Goal: Information Seeking & Learning: Learn about a topic

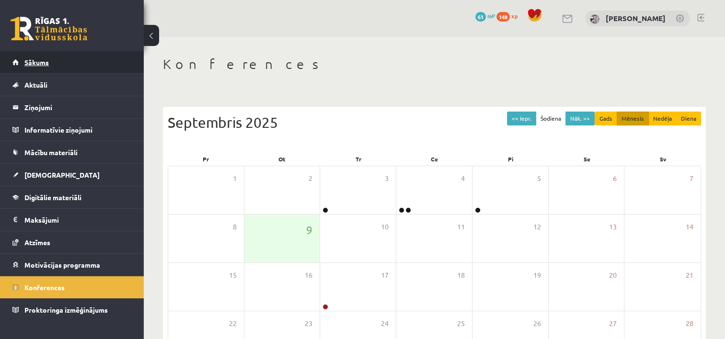
click at [103, 64] on link "Sākums" at bounding box center [71, 62] width 119 height 22
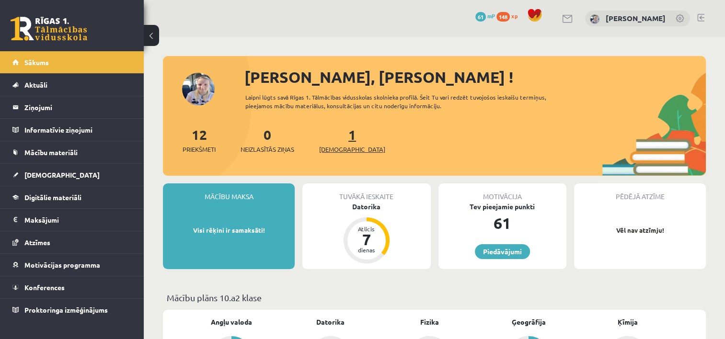
click at [335, 150] on span "[DEMOGRAPHIC_DATA]" at bounding box center [352, 150] width 66 height 10
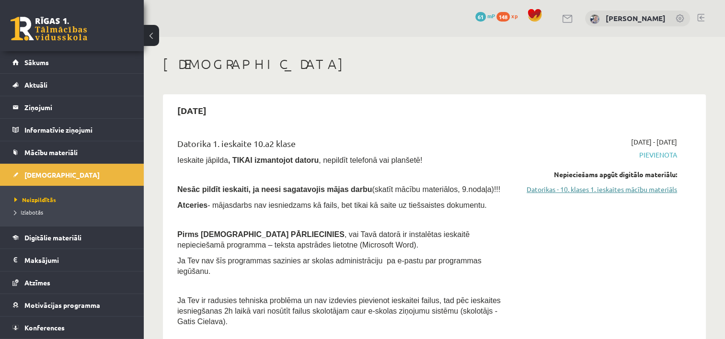
click at [558, 190] on link "Datorikas - 10. klases 1. ieskaites mācību materiāls" at bounding box center [598, 190] width 157 height 10
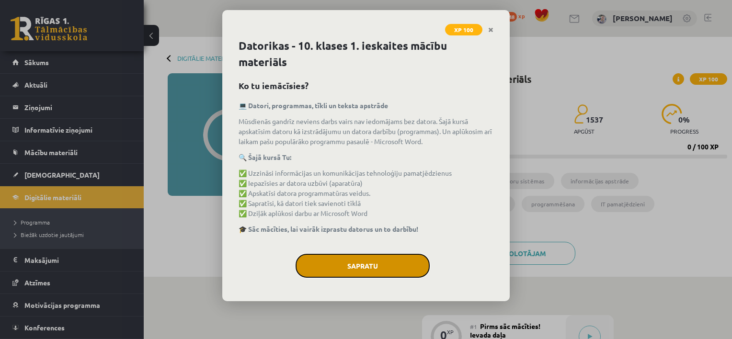
click at [412, 264] on button "Sapratu" at bounding box center [363, 266] width 134 height 24
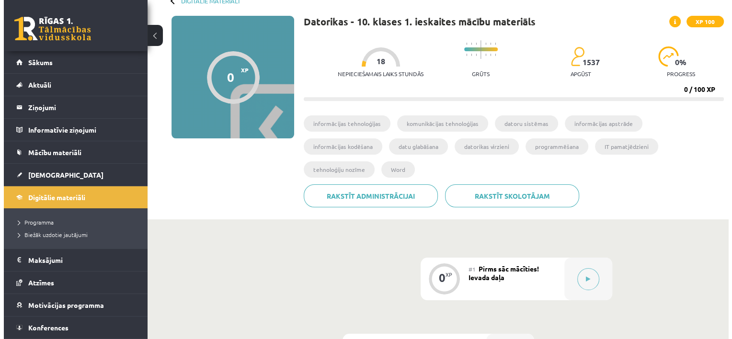
scroll to position [77, 0]
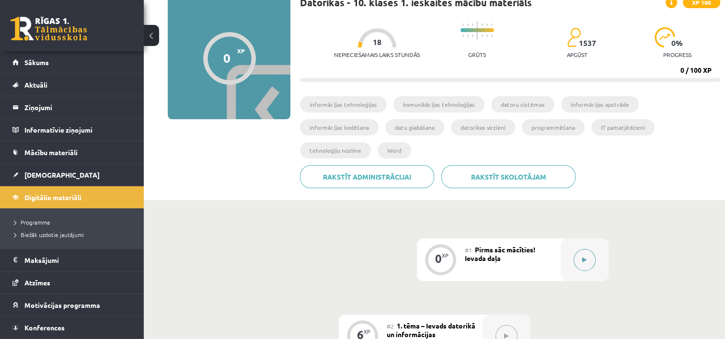
click at [577, 249] on button at bounding box center [585, 260] width 22 height 22
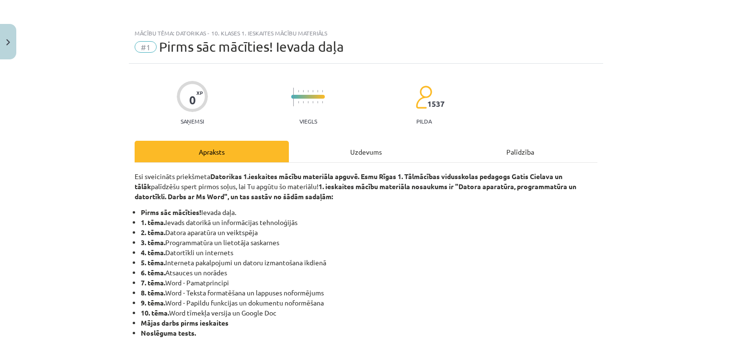
click at [424, 232] on li "2. tēma. Datora aparatūra un veiktspēja" at bounding box center [369, 233] width 457 height 10
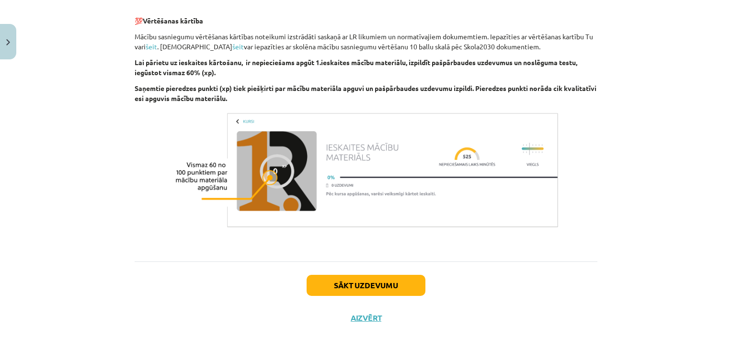
scroll to position [677, 0]
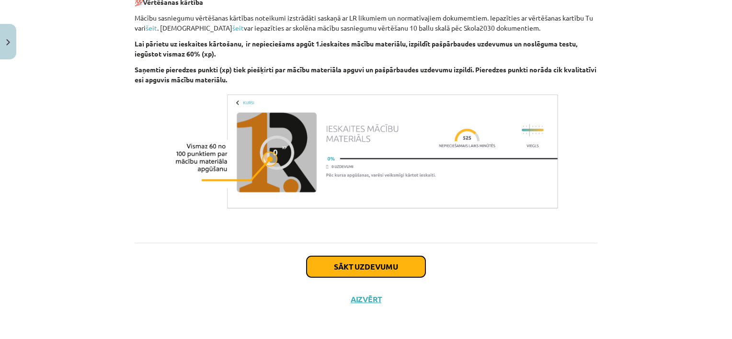
click at [380, 264] on button "Sākt uzdevumu" at bounding box center [366, 266] width 119 height 21
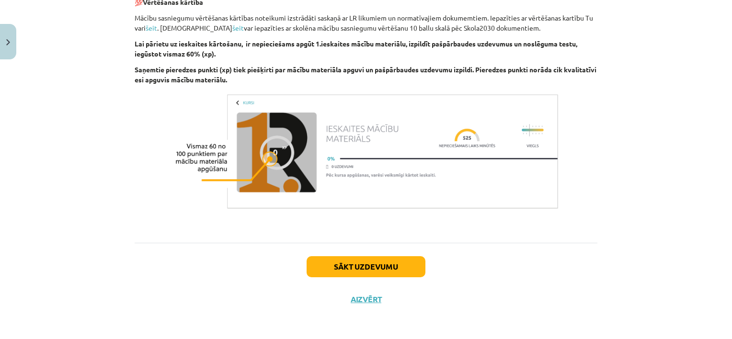
scroll to position [24, 0]
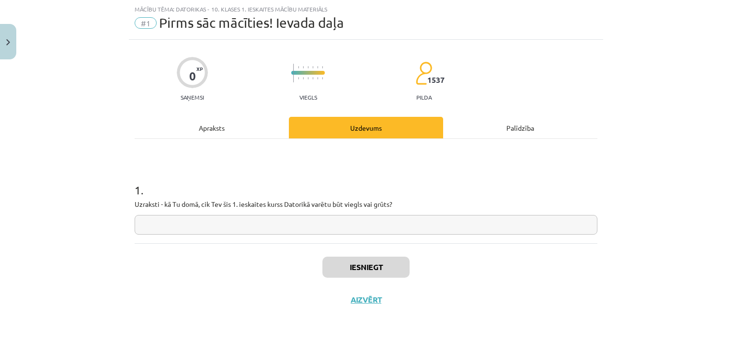
click at [377, 227] on input "text" at bounding box center [366, 225] width 463 height 20
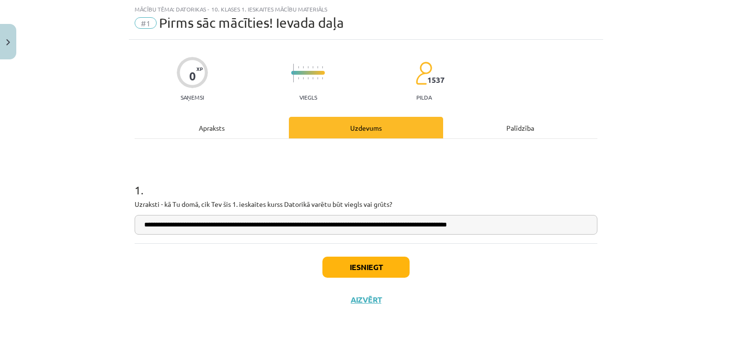
type input "**********"
click at [332, 272] on button "Iesniegt" at bounding box center [366, 267] width 87 height 21
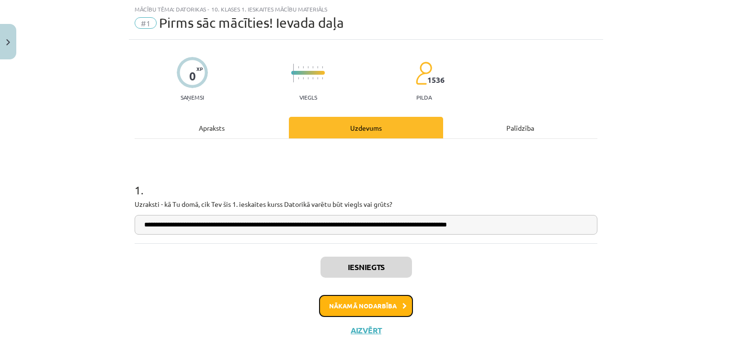
click at [356, 303] on button "Nākamā nodarbība" at bounding box center [366, 306] width 94 height 22
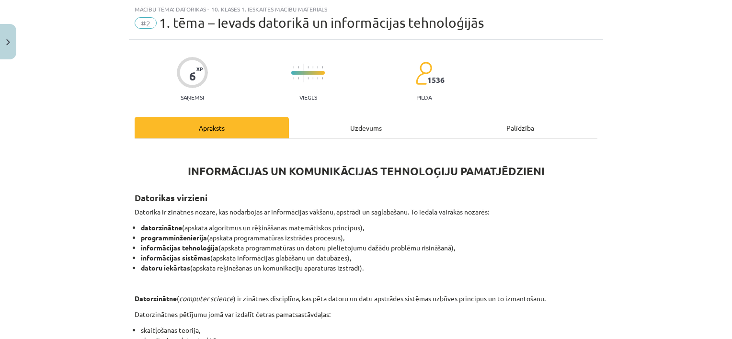
click at [592, 238] on li "programminženierija (apskata programmatūras izstrādes procesus)," at bounding box center [369, 238] width 457 height 10
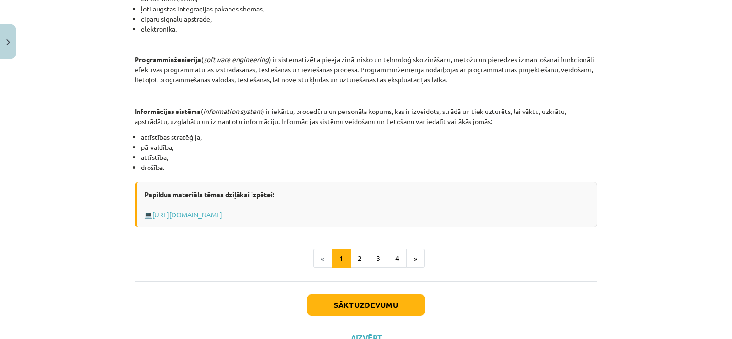
scroll to position [450, 0]
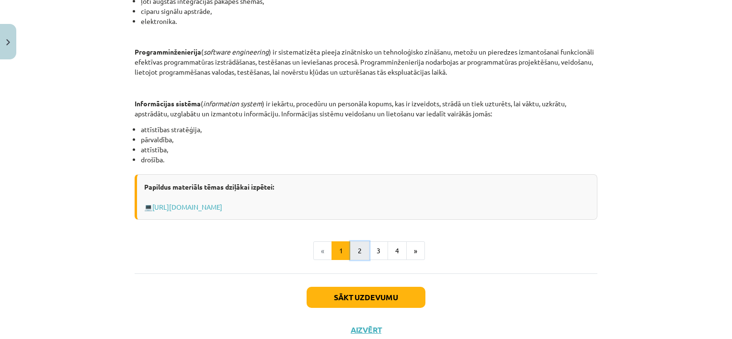
click at [356, 250] on button "2" at bounding box center [359, 251] width 19 height 19
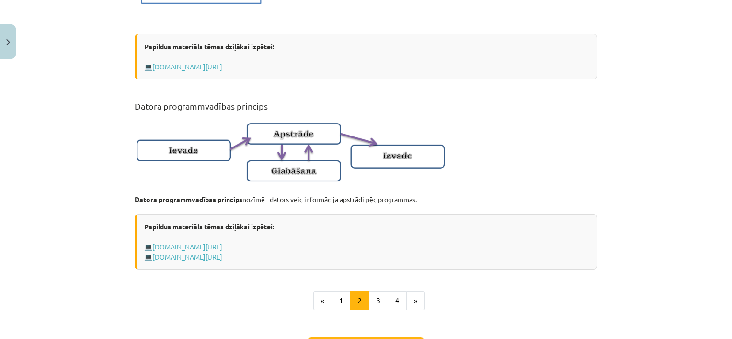
scroll to position [562, 0]
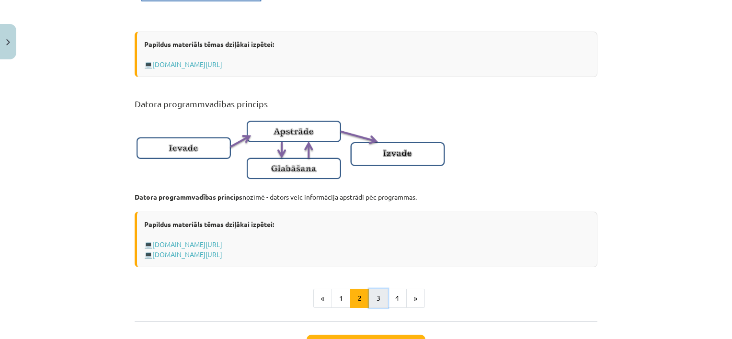
click at [372, 303] on button "3" at bounding box center [378, 298] width 19 height 19
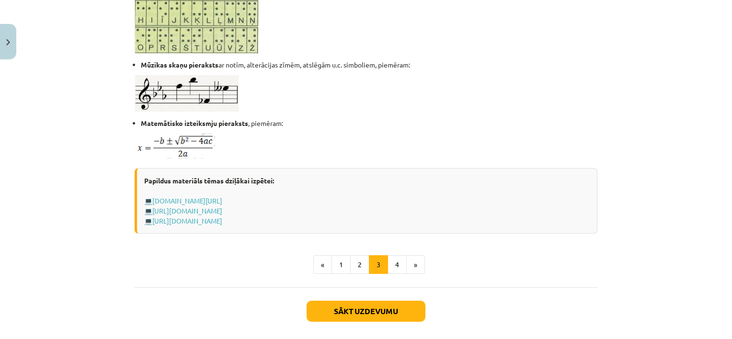
scroll to position [620, 0]
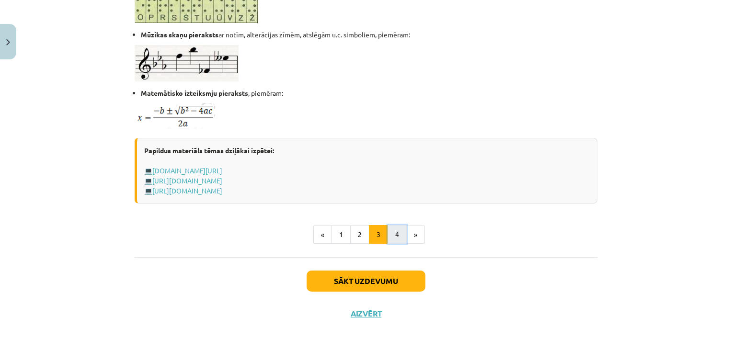
click at [391, 231] on button "4" at bounding box center [397, 234] width 19 height 19
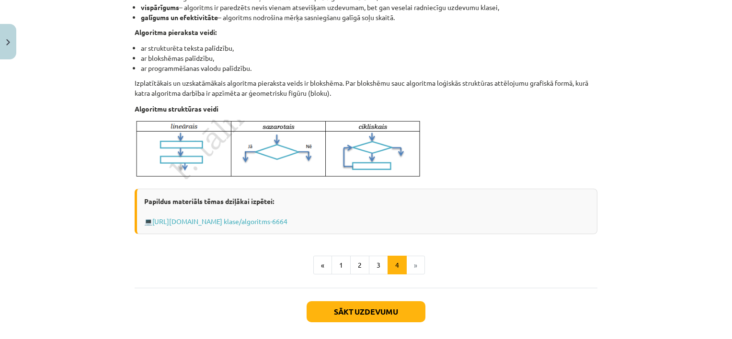
scroll to position [355, 0]
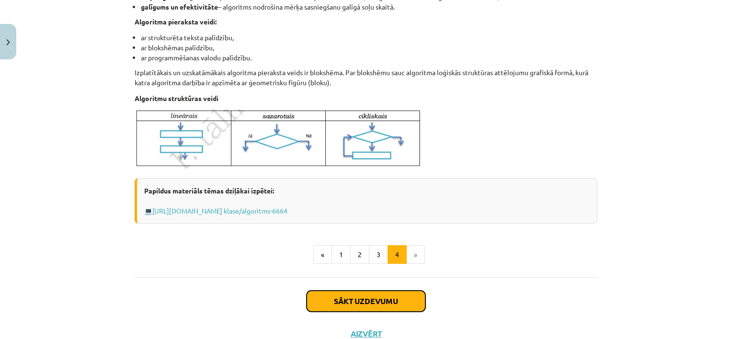
click at [369, 303] on button "Sākt uzdevumu" at bounding box center [366, 301] width 119 height 21
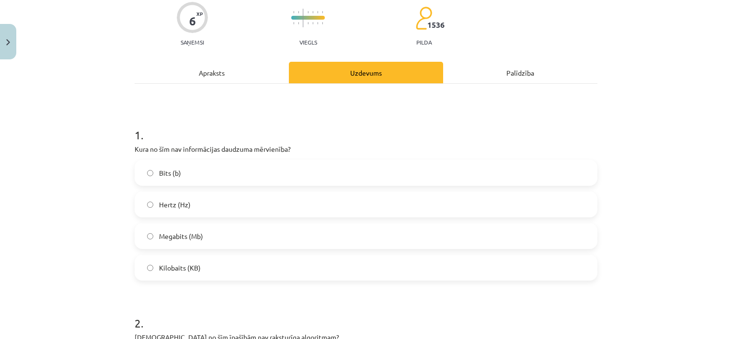
scroll to position [82, 0]
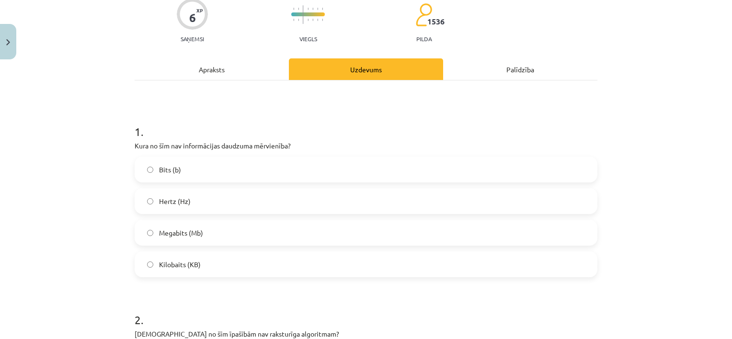
click at [412, 196] on label "Hertz (Hz)" at bounding box center [366, 201] width 461 height 24
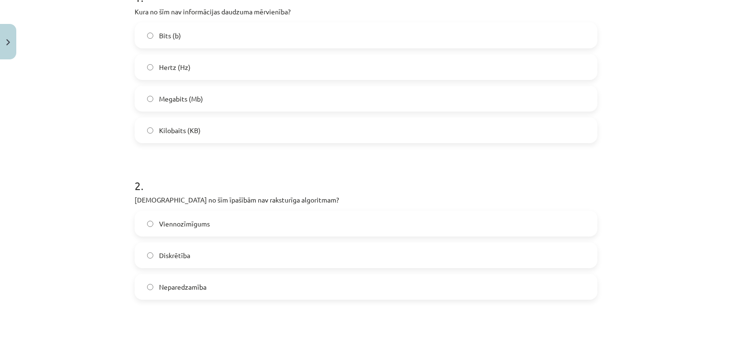
scroll to position [236, 0]
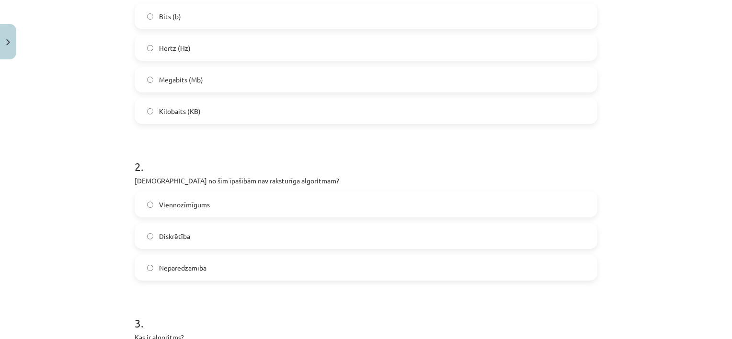
click at [540, 276] on label "Neparedzamība" at bounding box center [366, 268] width 461 height 24
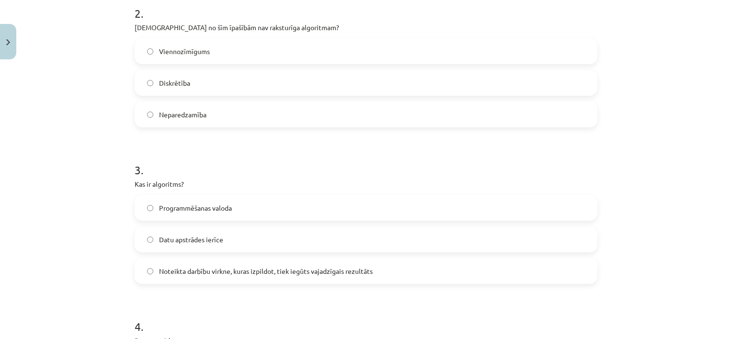
scroll to position [408, 0]
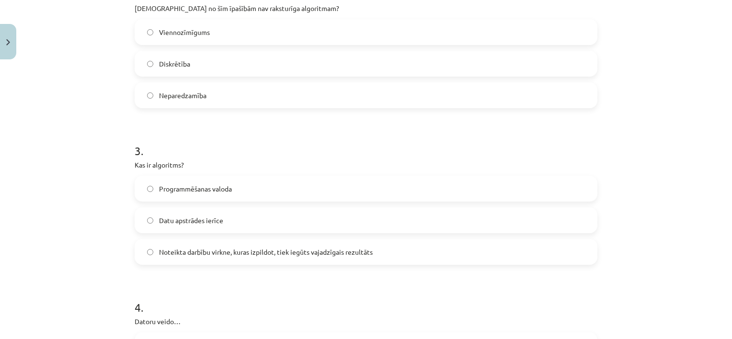
click at [521, 258] on label "Noteikta darbību virkne, kuras izpildot, tiek iegūts vajadzīgais rezultāts" at bounding box center [366, 252] width 461 height 24
click at [666, 208] on div "Mācību tēma: Datorikas - 10. klases 1. ieskaites mācību materiāls #2 1. tēma – …" at bounding box center [366, 169] width 732 height 339
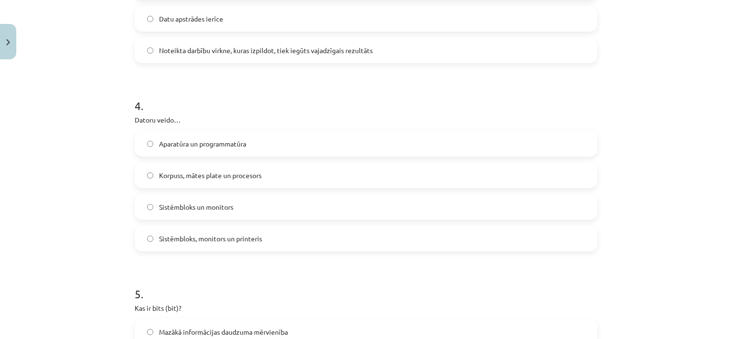
scroll to position [612, 0]
click at [555, 134] on label "Aparatūra un programmatūra" at bounding box center [366, 142] width 461 height 24
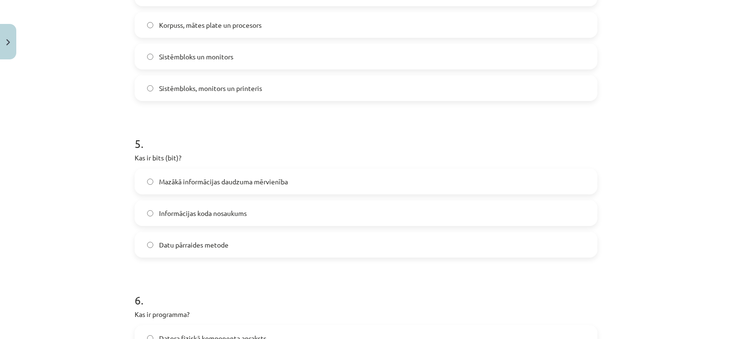
scroll to position [763, 0]
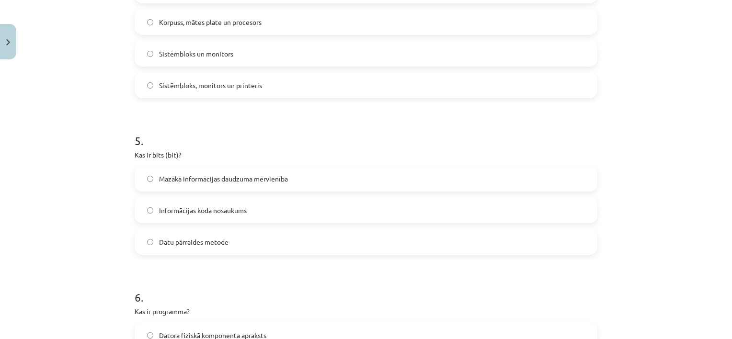
click at [556, 176] on label "Mazākā informācijas daudzuma mērvienība" at bounding box center [366, 179] width 461 height 24
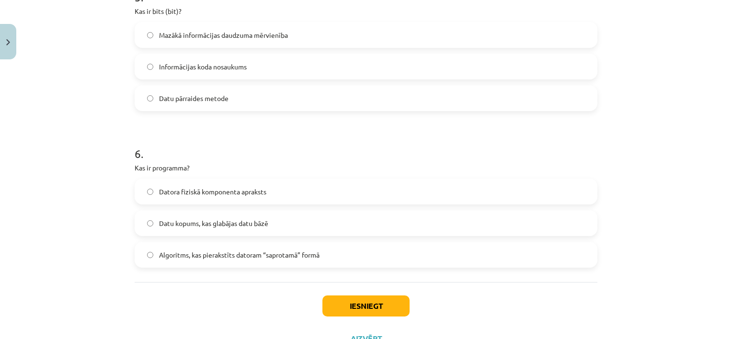
scroll to position [921, 0]
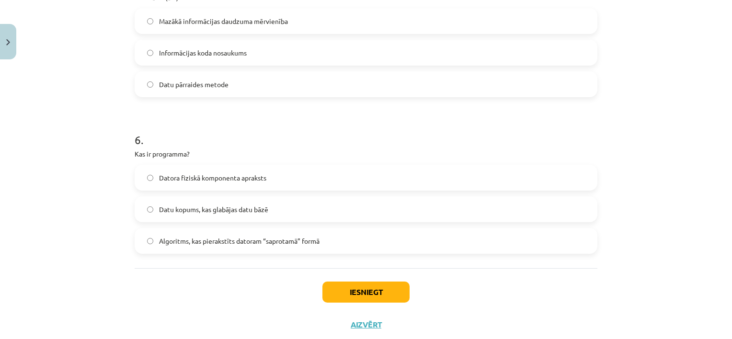
click at [512, 237] on label "Algoritms, kas pierakstīts datoram “saprotamā” formā" at bounding box center [366, 241] width 461 height 24
click at [360, 293] on button "Iesniegt" at bounding box center [366, 292] width 87 height 21
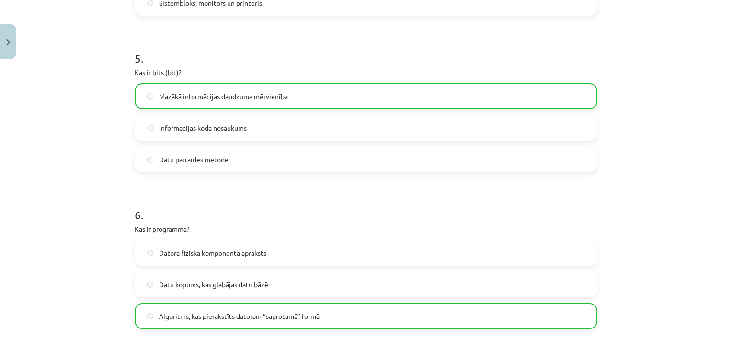
scroll to position [977, 0]
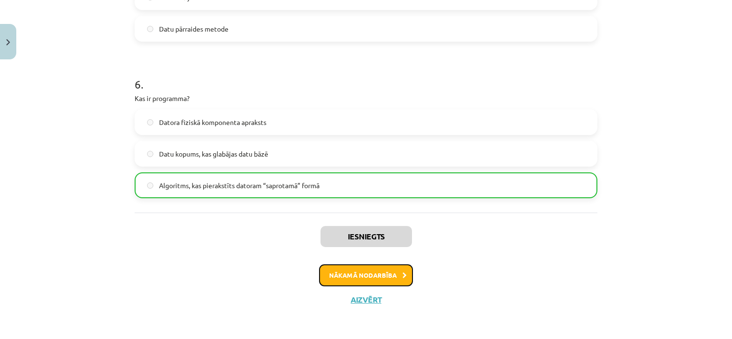
click at [403, 273] on icon at bounding box center [405, 276] width 4 height 6
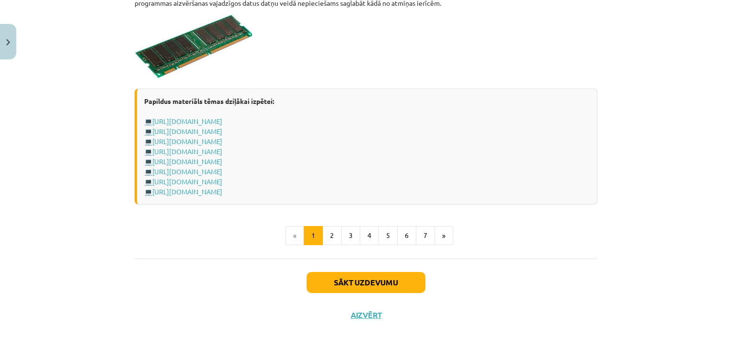
scroll to position [1702, 0]
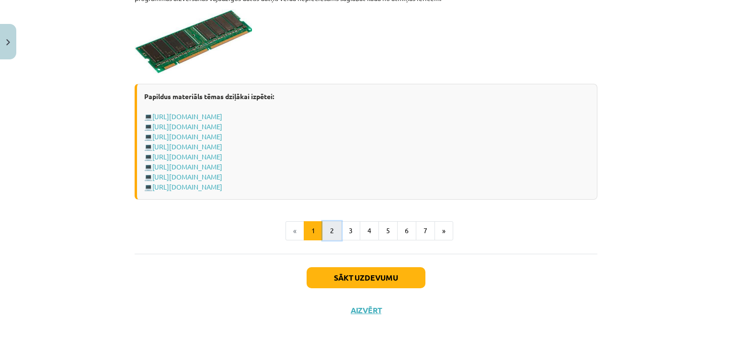
click at [328, 231] on button "2" at bounding box center [332, 230] width 19 height 19
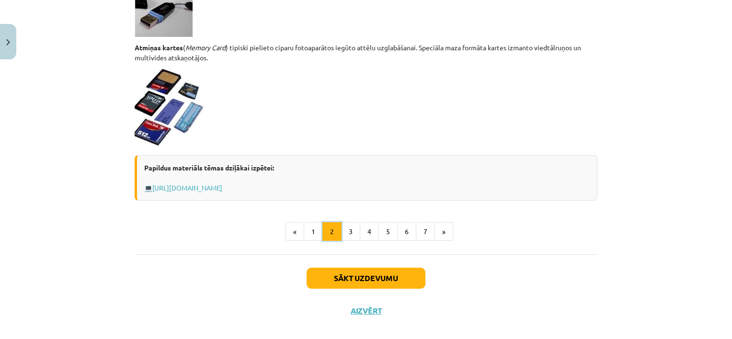
scroll to position [851, 0]
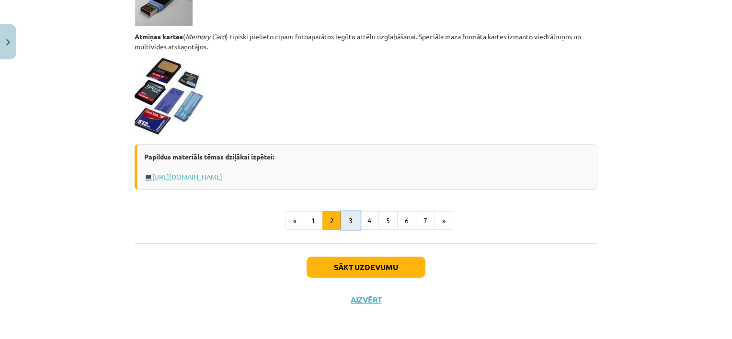
click at [347, 222] on button "3" at bounding box center [350, 220] width 19 height 19
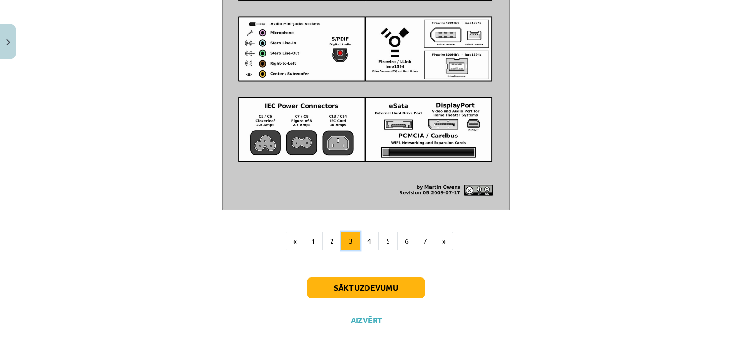
scroll to position [1135, 0]
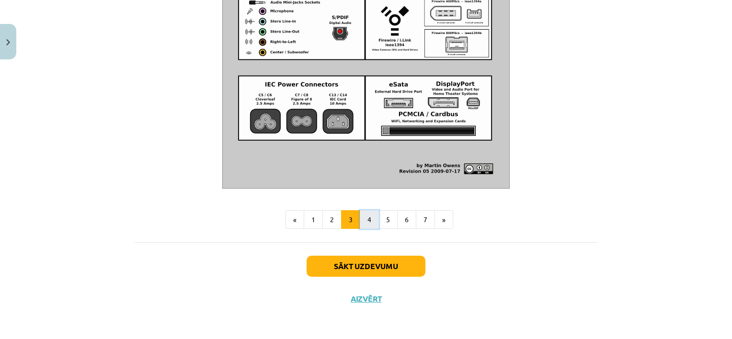
click at [370, 217] on button "4" at bounding box center [369, 219] width 19 height 19
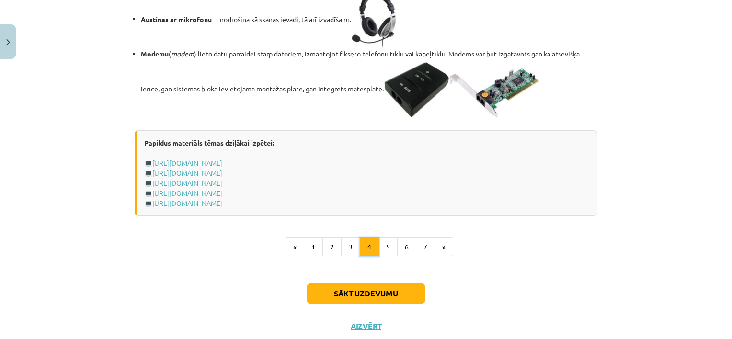
scroll to position [1743, 0]
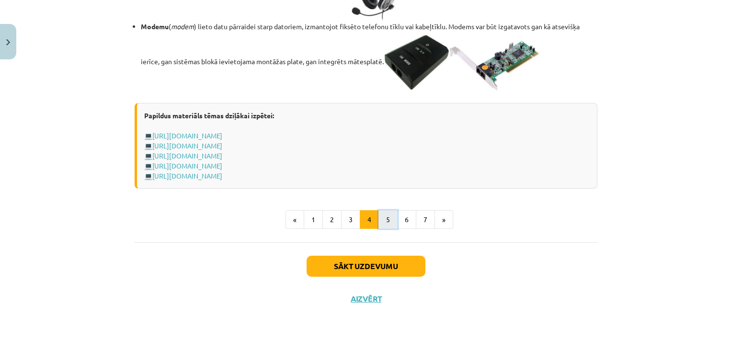
click at [389, 217] on button "5" at bounding box center [388, 219] width 19 height 19
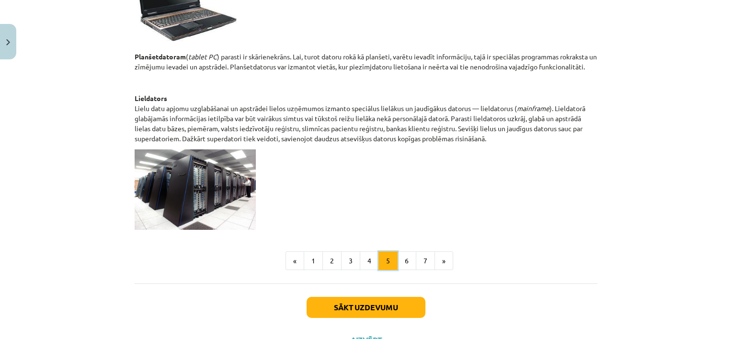
scroll to position [483, 0]
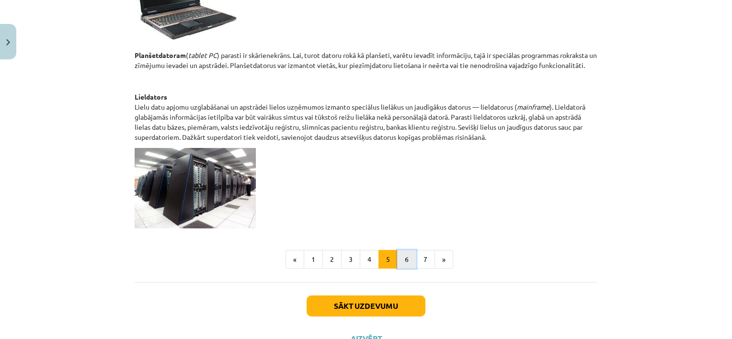
click at [400, 258] on button "6" at bounding box center [406, 259] width 19 height 19
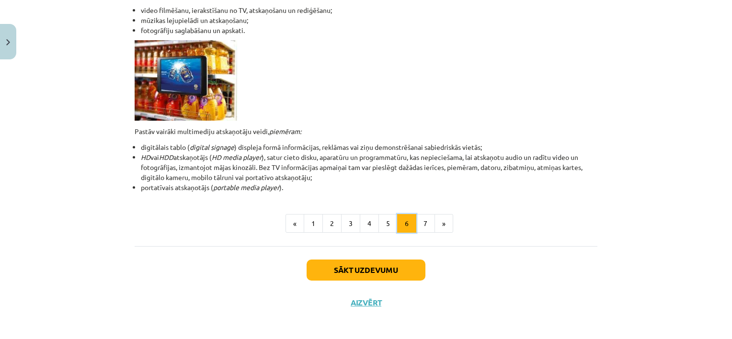
scroll to position [299, 0]
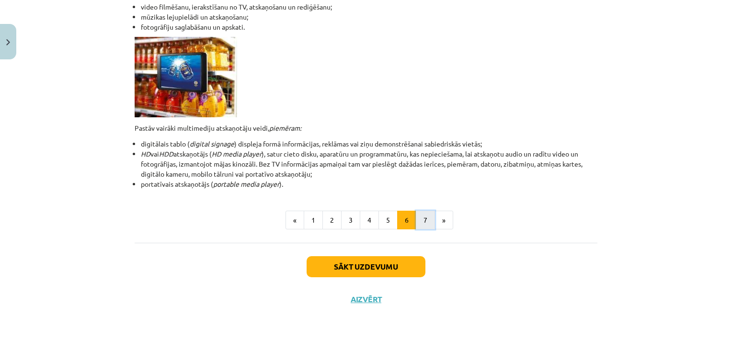
click at [420, 217] on button "7" at bounding box center [425, 220] width 19 height 19
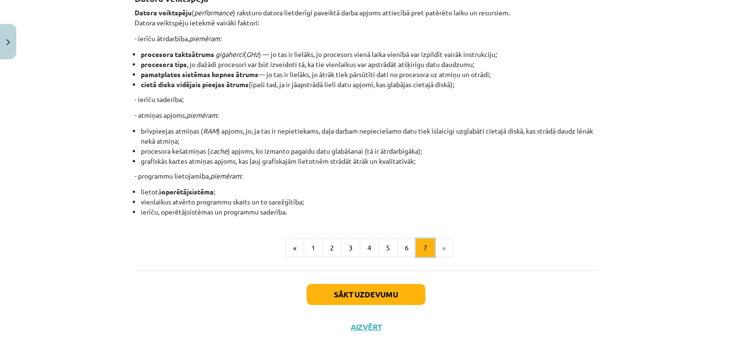
scroll to position [209, 0]
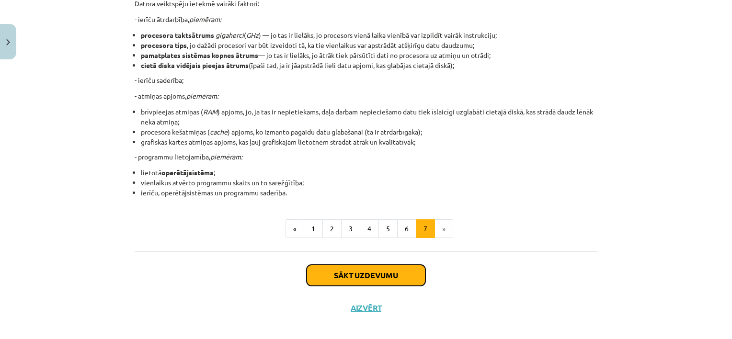
click at [357, 272] on button "Sākt uzdevumu" at bounding box center [366, 275] width 119 height 21
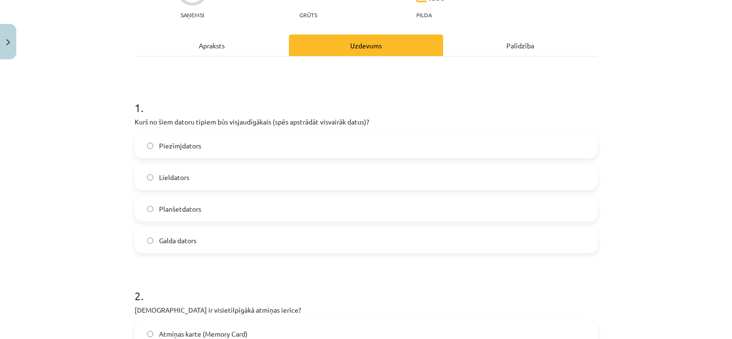
scroll to position [108, 0]
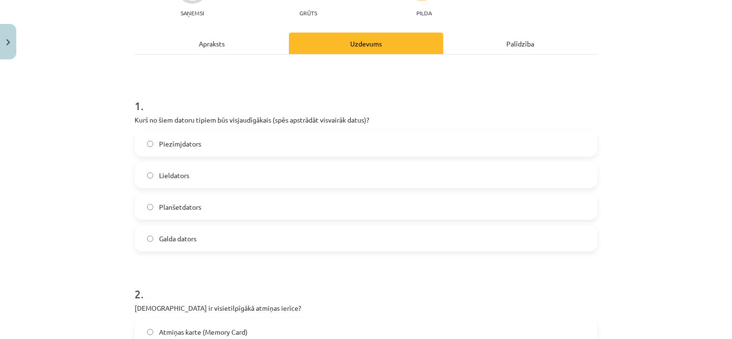
click at [480, 175] on label "Lieldators" at bounding box center [366, 175] width 461 height 24
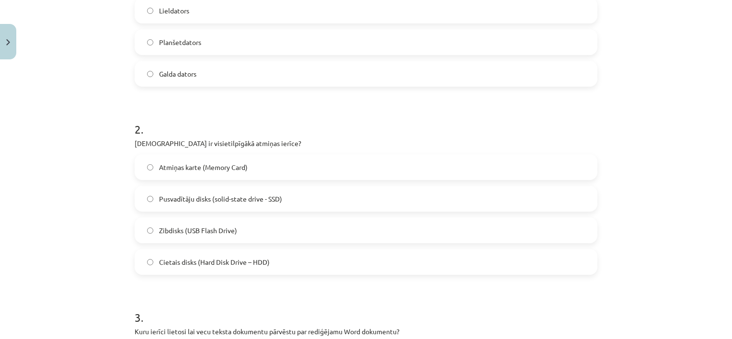
scroll to position [280, 0]
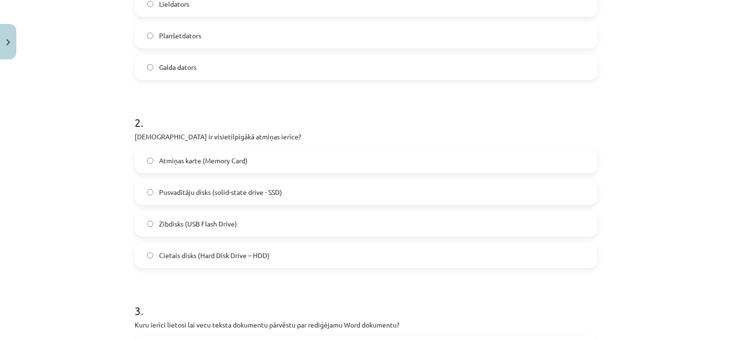
click at [508, 254] on label "Cietais disks (Hard Disk Drive – HDD)" at bounding box center [366, 255] width 461 height 24
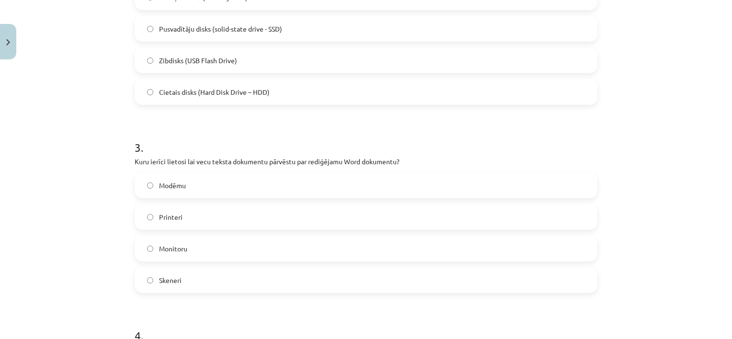
scroll to position [445, 0]
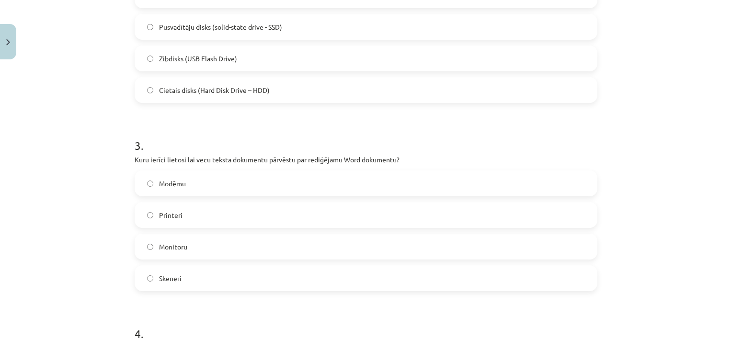
click at [527, 274] on label "Skeneri" at bounding box center [366, 278] width 461 height 24
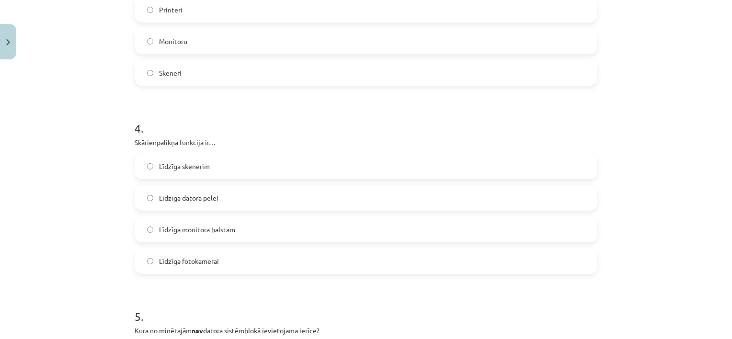
scroll to position [652, 0]
drag, startPoint x: 129, startPoint y: 136, endPoint x: 236, endPoint y: 258, distance: 162.0
click at [236, 258] on div "6 XP Saņemsi Grūts 1536 pilda Apraksts Uzdevums Palīdzība 1 . Kurš no šiem dato…" at bounding box center [366, 73] width 474 height 1325
copy div "Skārienpalikņa funkcija ir… Līdzīga skenerim Līdzīga datora pelei Līdzīga monit…"
click at [247, 221] on label "Līdzīga monitora balstam" at bounding box center [366, 228] width 461 height 24
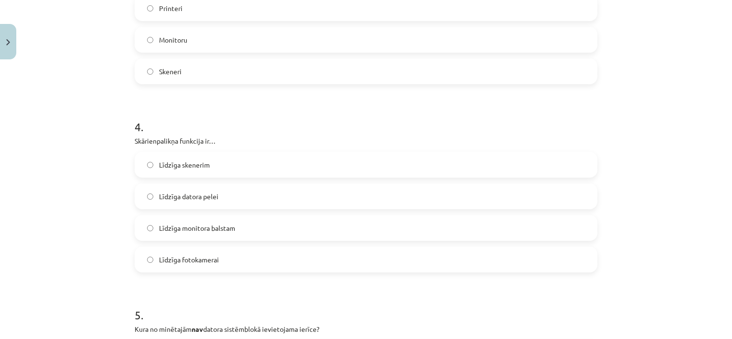
click at [321, 309] on h1 "5 ." at bounding box center [366, 307] width 463 height 30
click at [284, 187] on label "Līdzīga datora pelei" at bounding box center [366, 197] width 461 height 24
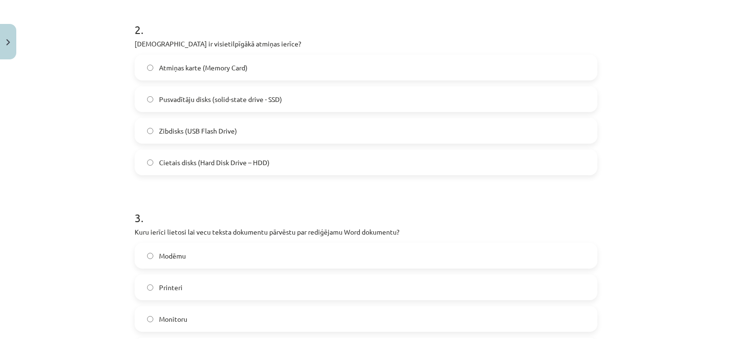
scroll to position [353, 0]
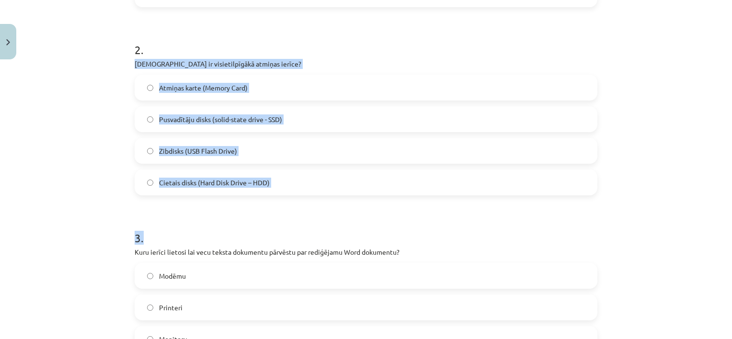
drag, startPoint x: 111, startPoint y: 61, endPoint x: 280, endPoint y: 196, distance: 215.9
click at [280, 196] on div "Mācību tēma: Datorikas - 10. klases 1. ieskaites mācību materiāls #3 2. tēma – …" at bounding box center [366, 169] width 732 height 339
copy form "[DEMOGRAPHIC_DATA] ir visietilpīgākā atmiņas ierīce? Atmiņas karte (Memory Card…"
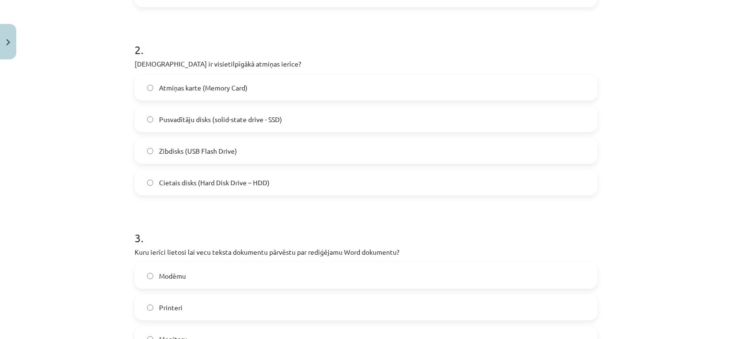
click at [345, 304] on label "Printeri" at bounding box center [366, 308] width 461 height 24
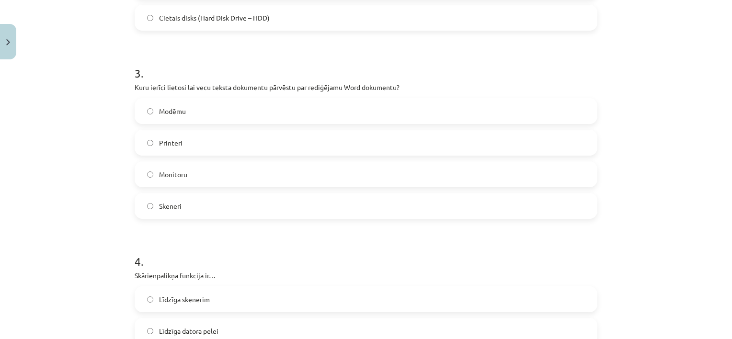
scroll to position [538, 0]
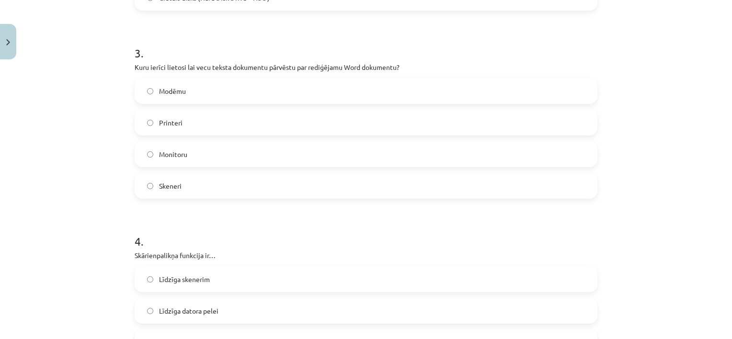
click at [554, 184] on label "Skeneri" at bounding box center [366, 186] width 461 height 24
drag, startPoint x: 110, startPoint y: 61, endPoint x: 222, endPoint y: 175, distance: 159.6
click at [222, 175] on div "Mācību tēma: Datorikas - 10. klases 1. ieskaites mācību materiāls #3 2. tēma – …" at bounding box center [366, 169] width 732 height 339
copy div "Kuru ierīci lietosi lai vecu teksta dokumentu pārvēstu par rediģējamu Word doku…"
click at [656, 220] on div "Mācību tēma: Datorikas - 10. klases 1. ieskaites mācību materiāls #3 2. tēma – …" at bounding box center [366, 169] width 732 height 339
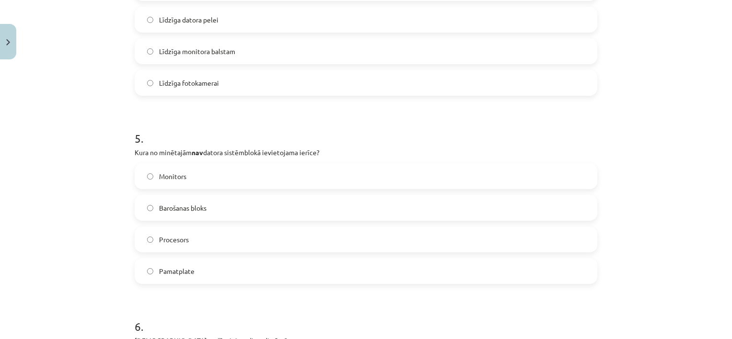
scroll to position [844, 0]
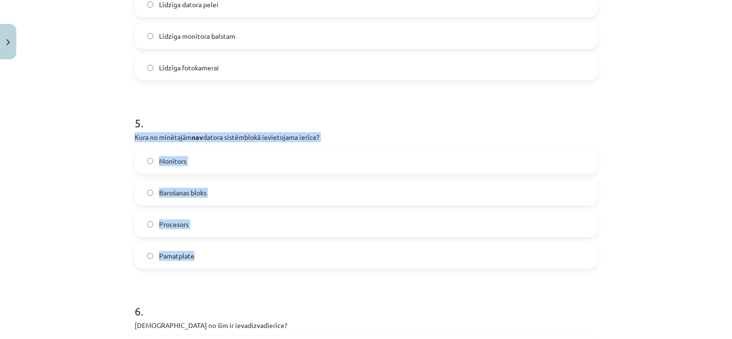
drag, startPoint x: 124, startPoint y: 139, endPoint x: 197, endPoint y: 247, distance: 130.4
click at [197, 247] on div "Mācību tēma: Datorikas - 10. klases 1. ieskaites mācību materiāls #3 2. tēma – …" at bounding box center [366, 169] width 732 height 339
copy div "Kura no minētajām nav datora sistēmblokā ievietojama ierīce? Monitors Barošanas…"
click at [263, 160] on label "Monitors" at bounding box center [366, 161] width 461 height 24
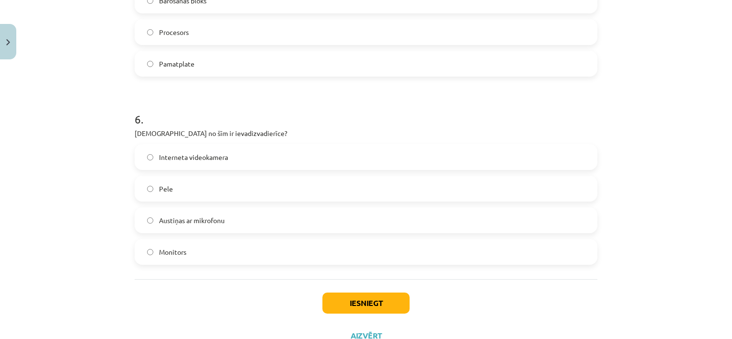
scroll to position [1043, 0]
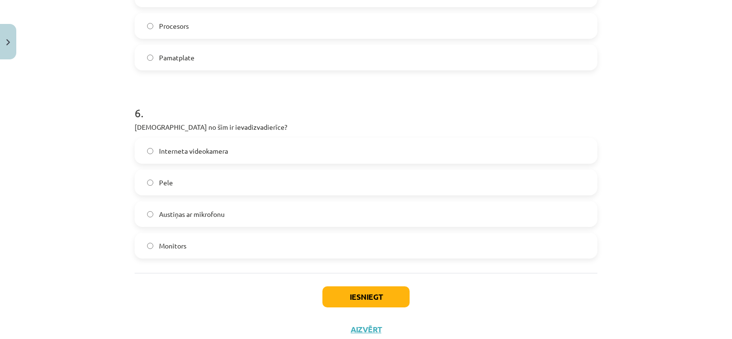
click at [583, 219] on label "Austiņas ar mikrofonu" at bounding box center [366, 214] width 461 height 24
click at [370, 300] on button "Iesniegt" at bounding box center [366, 297] width 87 height 21
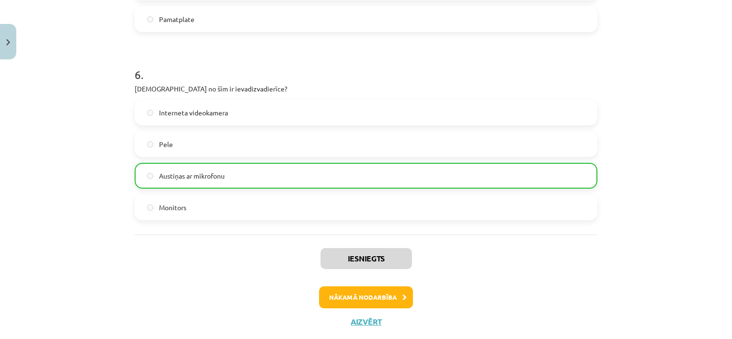
scroll to position [1103, 0]
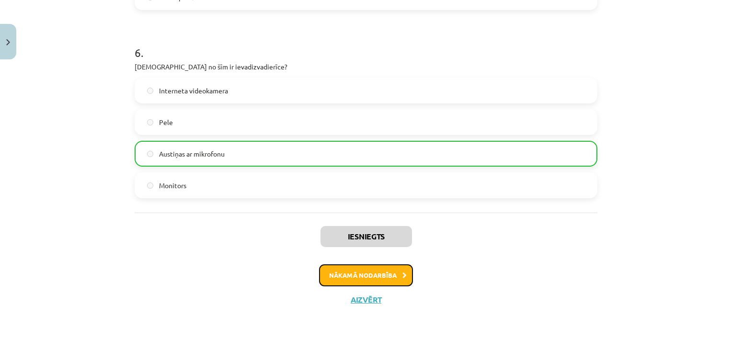
click at [389, 276] on button "Nākamā nodarbība" at bounding box center [366, 276] width 94 height 22
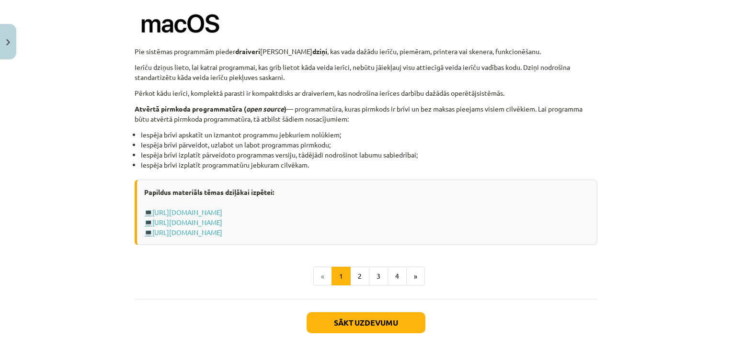
scroll to position [963, 0]
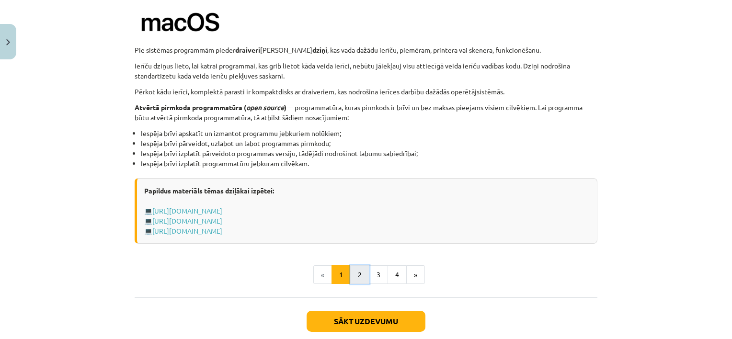
click at [358, 275] on button "2" at bounding box center [359, 275] width 19 height 19
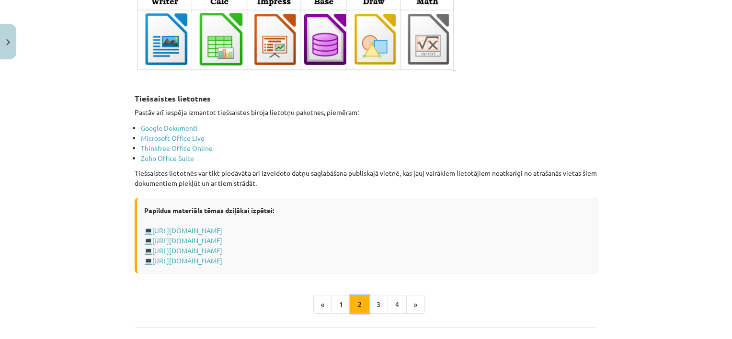
scroll to position [1609, 0]
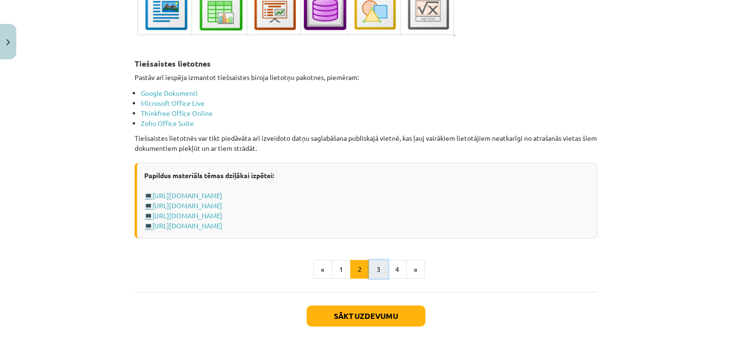
click at [377, 264] on button "3" at bounding box center [378, 269] width 19 height 19
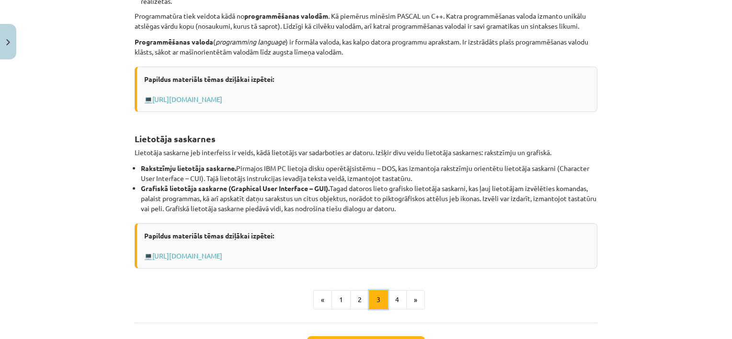
scroll to position [363, 0]
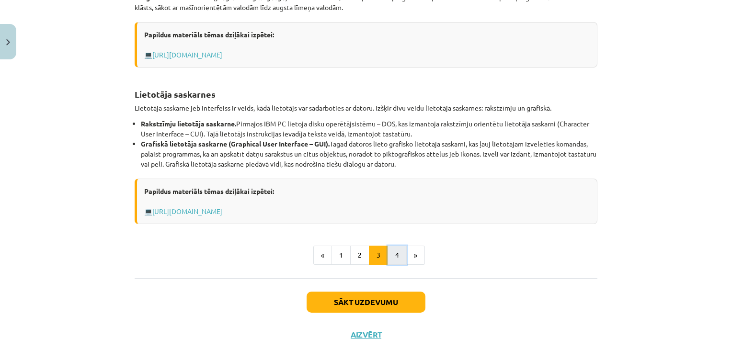
click at [388, 257] on button "4" at bounding box center [397, 255] width 19 height 19
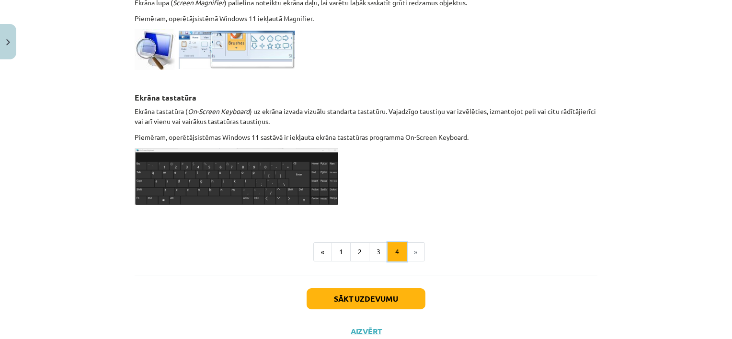
scroll to position [516, 0]
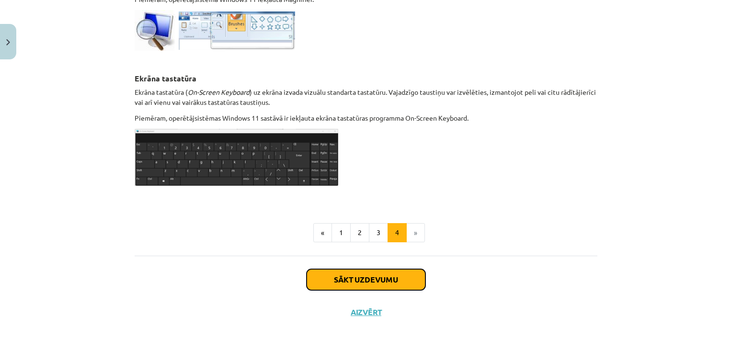
click at [385, 275] on button "Sākt uzdevumu" at bounding box center [366, 279] width 119 height 21
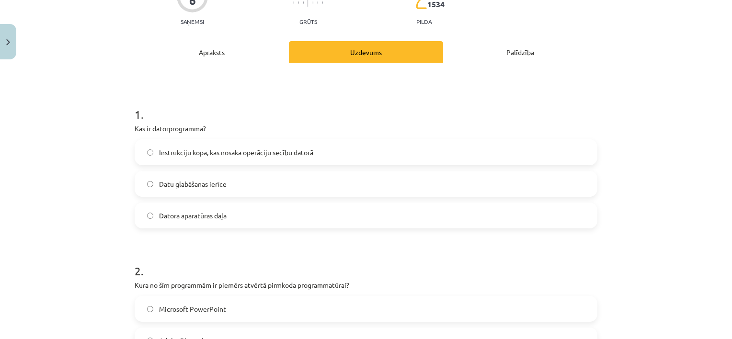
scroll to position [101, 0]
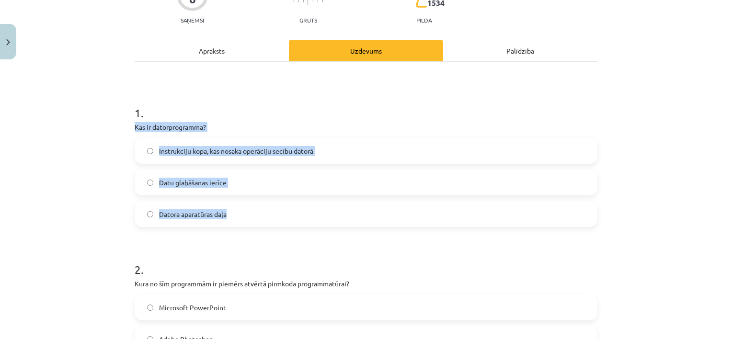
drag, startPoint x: 125, startPoint y: 125, endPoint x: 243, endPoint y: 220, distance: 152.3
copy div "Kas ir datorprogramma? Instrukciju kopa, kas nosaka operāciju secību datorā Dat…"
click at [272, 153] on span "Instrukciju kopa, kas nosaka operāciju secību datorā" at bounding box center [236, 151] width 154 height 10
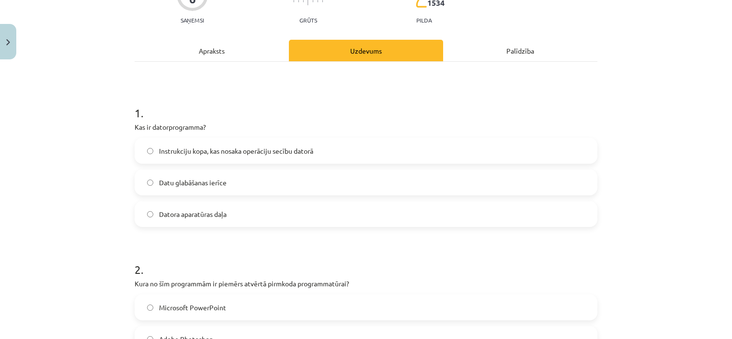
click at [82, 220] on div "Mācību tēma: Datorikas - 10. klases 1. ieskaites mācību materiāls #4 3. tēma – …" at bounding box center [366, 169] width 732 height 339
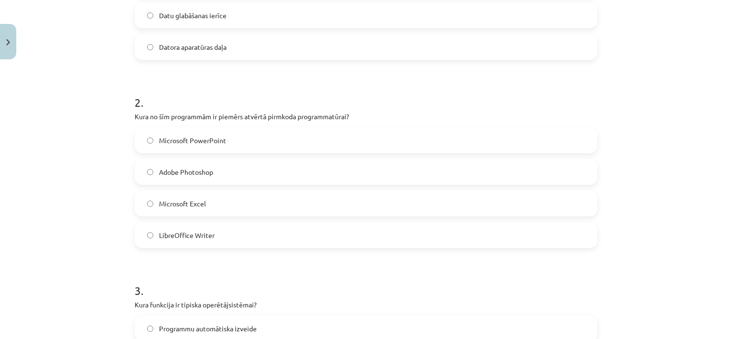
scroll to position [274, 0]
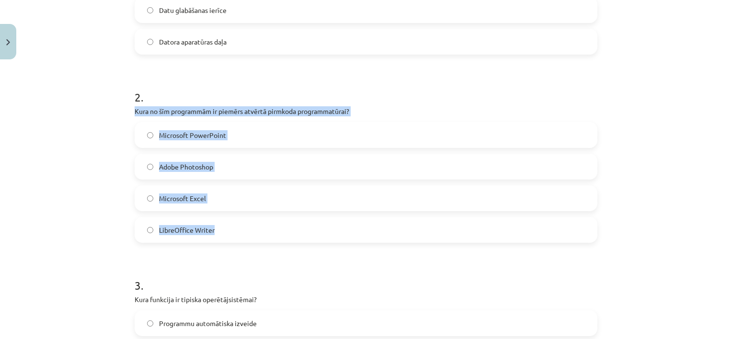
drag, startPoint x: 121, startPoint y: 114, endPoint x: 240, endPoint y: 221, distance: 159.8
click at [240, 221] on div "Mācību tēma: Datorikas - 10. klases 1. ieskaites mācību materiāls #4 3. tēma – …" at bounding box center [366, 169] width 732 height 339
copy div "Kura no šīm programmām ir piemērs atvērtā pirmkoda programmatūrai? Microsoft Po…"
click at [254, 195] on label "Microsoft Excel" at bounding box center [366, 198] width 461 height 24
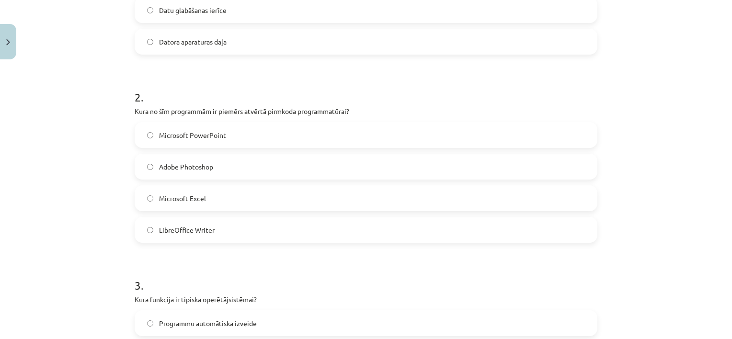
click at [332, 314] on label "Programmu automātiska izveide" at bounding box center [366, 324] width 461 height 24
click at [343, 238] on label "LibreOffice Writer" at bounding box center [366, 230] width 461 height 24
click at [364, 199] on label "Microsoft Excel" at bounding box center [366, 198] width 461 height 24
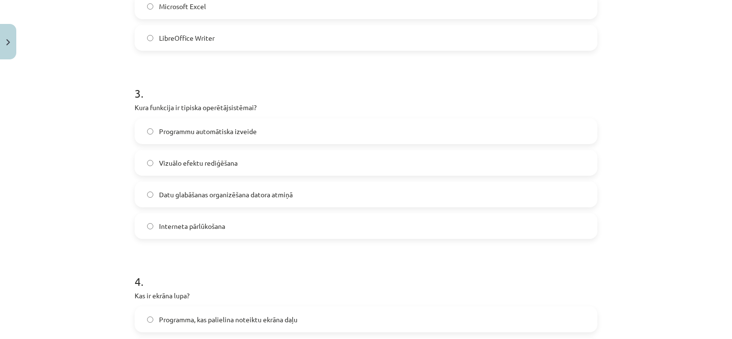
scroll to position [485, 0]
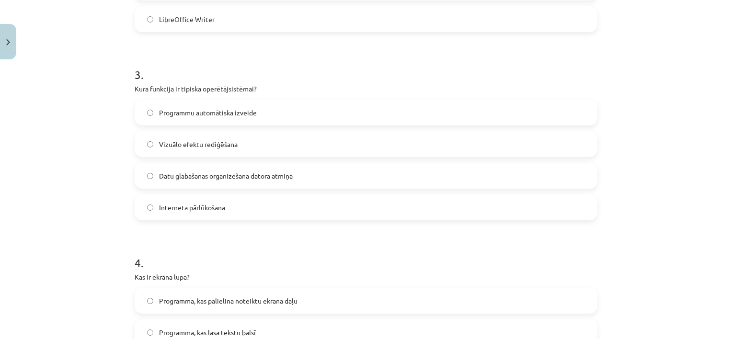
click at [543, 178] on label "Datu glabāšanas organizēšana datora atmiņā" at bounding box center [366, 176] width 461 height 24
drag, startPoint x: 126, startPoint y: 88, endPoint x: 297, endPoint y: 211, distance: 210.9
click at [297, 211] on div "6 XP Saņemsi Grūts 1534 pilda Apraksts Uzdevums Palīdzība 1 . Kas ir datorprogr…" at bounding box center [366, 210] width 474 height 1262
copy div "Kura funkcija ir tipiska operētājsistēmai? Programmu automātiska izveide Vizuāl…"
click at [314, 178] on label "Datu glabāšanas organizēšana datora atmiņā" at bounding box center [366, 176] width 461 height 24
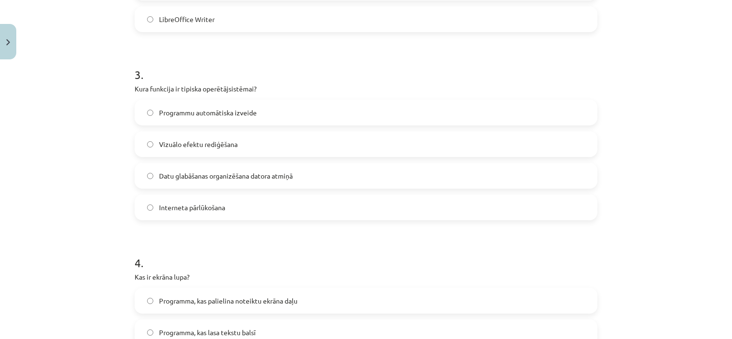
click at [403, 300] on label "Programma, kas palielina noteiktu ekrāna daļu" at bounding box center [366, 301] width 461 height 24
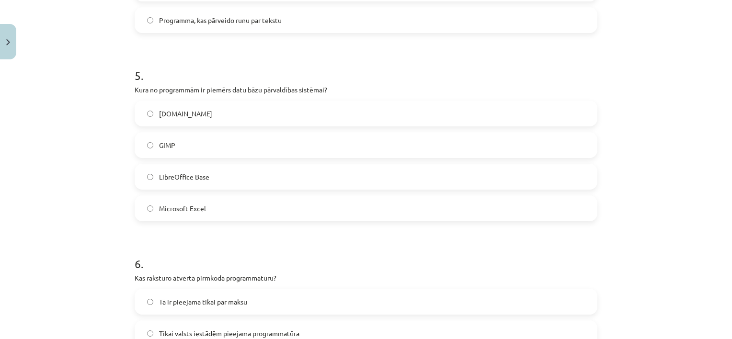
scroll to position [830, 0]
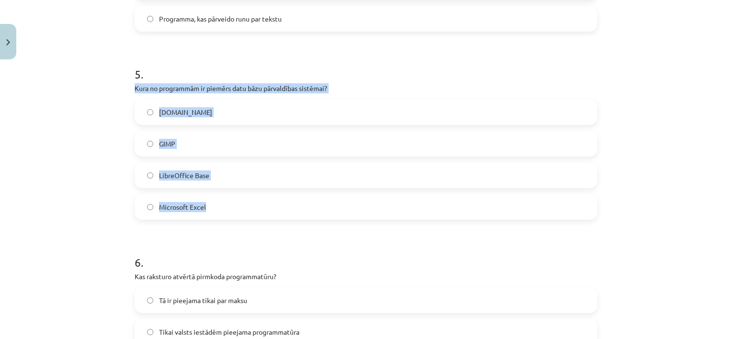
drag, startPoint x: 120, startPoint y: 82, endPoint x: 218, endPoint y: 202, distance: 154.3
click at [218, 202] on div "Mācību tēma: Datorikas - 10. klases 1. ieskaites mācību materiāls #4 3. tēma – …" at bounding box center [366, 169] width 732 height 339
copy div "Kura no programmām ir piemērs datu bāzu pārvaldības sistēmai? [DOMAIN_NAME] GIM…"
click at [239, 173] on label "LibreOffice Base" at bounding box center [366, 175] width 461 height 24
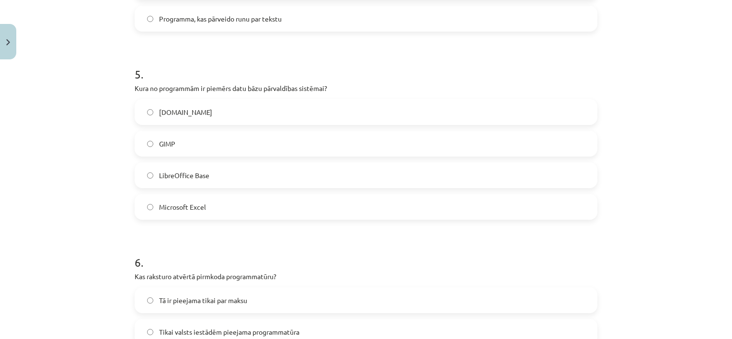
click at [119, 197] on div "Mācību tēma: Datorikas - 10. klases 1. ieskaites mācību materiāls #4 3. tēma – …" at bounding box center [366, 169] width 732 height 339
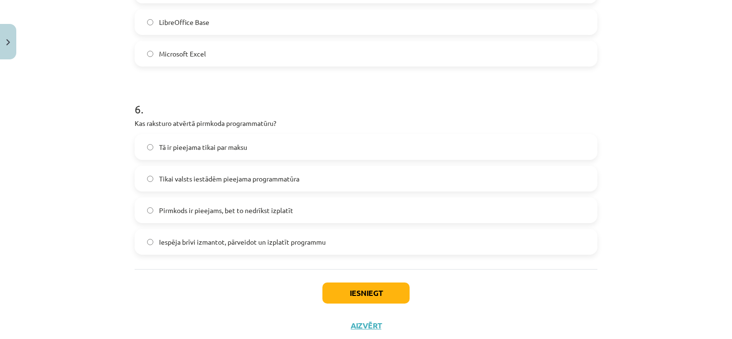
scroll to position [994, 0]
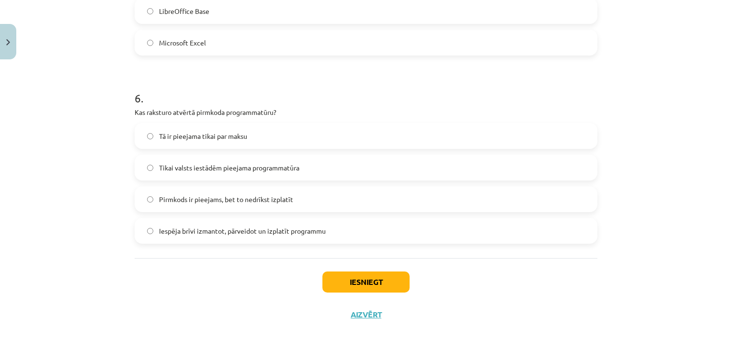
click at [546, 231] on label "Iespēja brīvi izmantot, pārveidot un izplatīt programmu" at bounding box center [366, 231] width 461 height 24
click at [392, 279] on button "Iesniegt" at bounding box center [366, 282] width 87 height 21
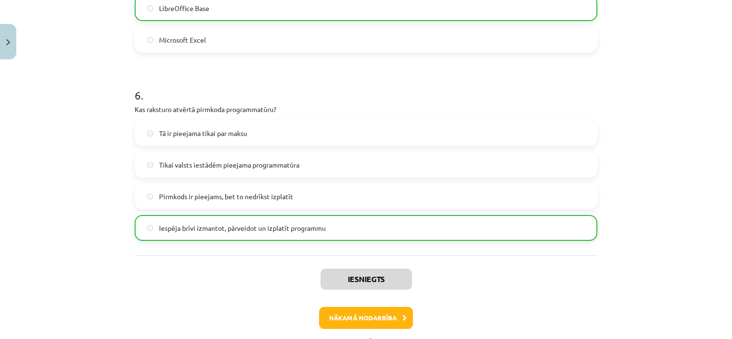
scroll to position [1040, 0]
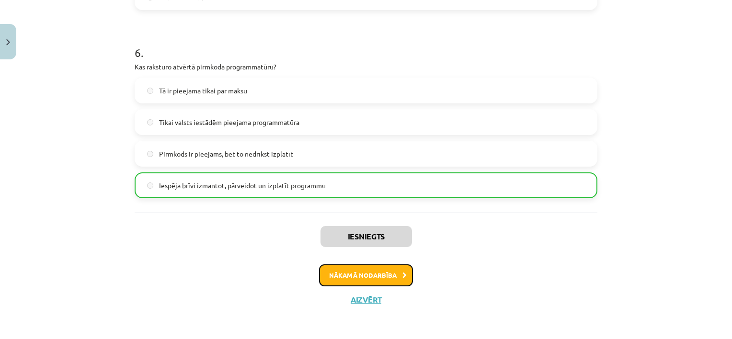
click at [393, 278] on button "Nākamā nodarbība" at bounding box center [366, 276] width 94 height 22
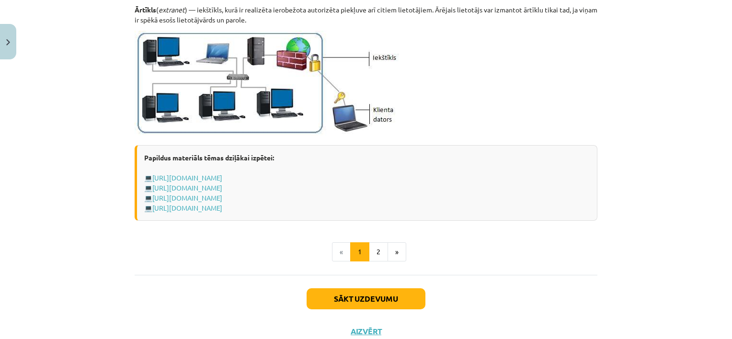
scroll to position [1155, 0]
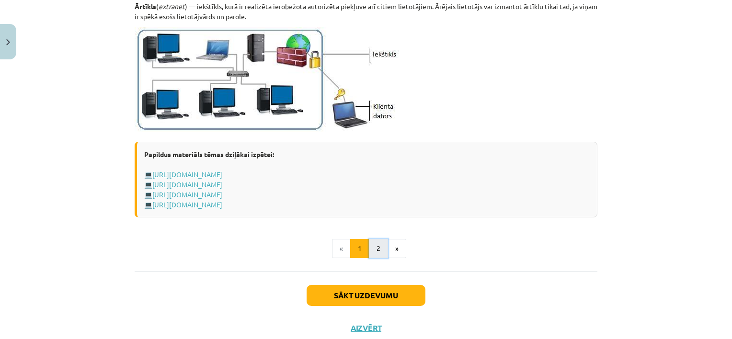
click at [376, 249] on button "2" at bounding box center [378, 248] width 19 height 19
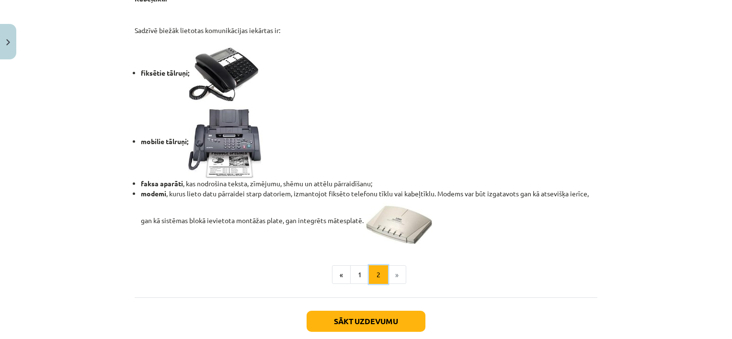
scroll to position [837, 0]
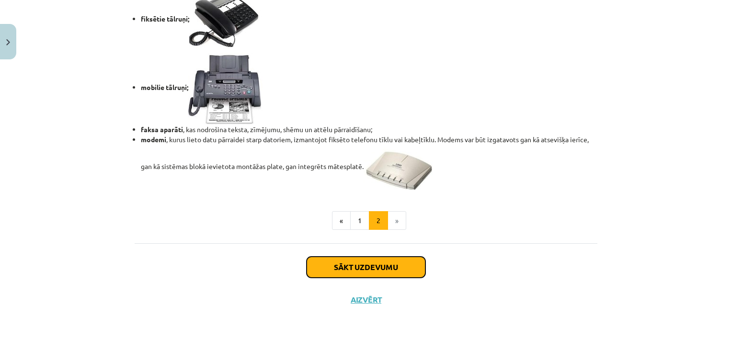
click at [384, 268] on button "Sākt uzdevumu" at bounding box center [366, 267] width 119 height 21
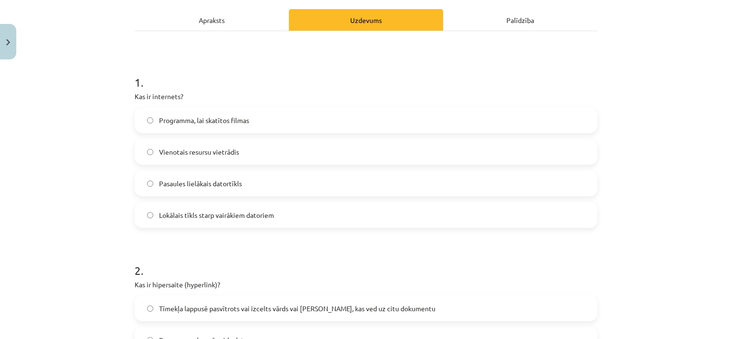
scroll to position [135, 0]
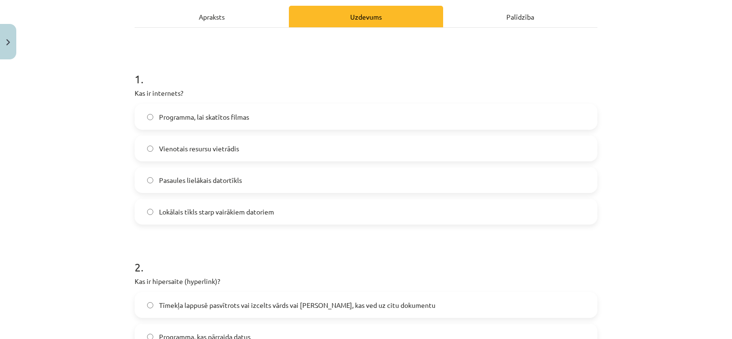
click at [151, 149] on label "Vienotais resursu vietrādis" at bounding box center [366, 149] width 461 height 24
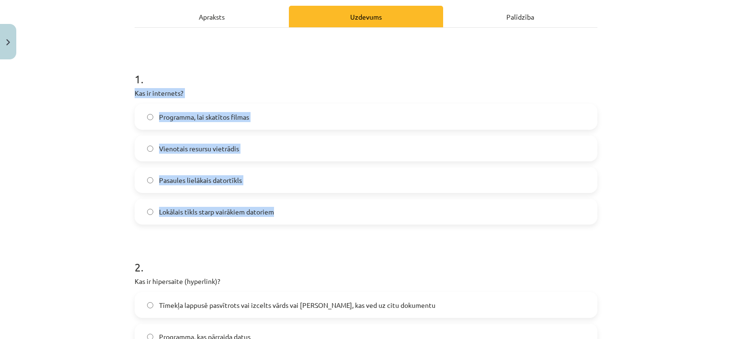
drag, startPoint x: 118, startPoint y: 88, endPoint x: 281, endPoint y: 219, distance: 209.2
click at [281, 219] on div "Mācību tēma: Datorikas - 10. klases 1. ieskaites mācību materiāls #5 4. tēma – …" at bounding box center [366, 169] width 732 height 339
copy div "Kas ir internets? Programma, lai skatītos filmas Vienotais resursu vietrādis Pa…"
click at [327, 150] on label "Vienotais resursu vietrādis" at bounding box center [366, 149] width 461 height 24
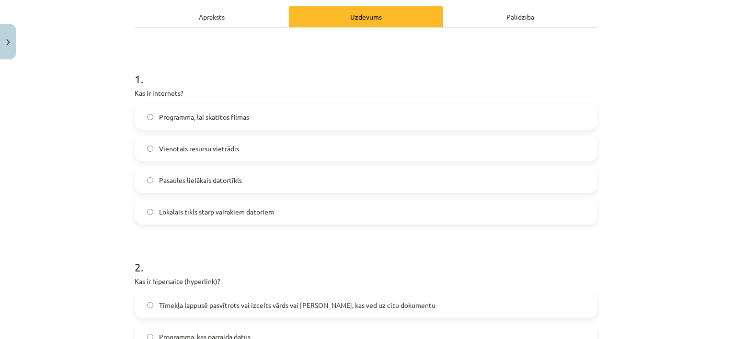
click at [111, 181] on div "Mācību tēma: Datorikas - 10. klases 1. ieskaites mācību materiāls #5 4. tēma – …" at bounding box center [366, 169] width 732 height 339
click at [152, 183] on label "Pasaules lielākais datortīkls" at bounding box center [366, 180] width 461 height 24
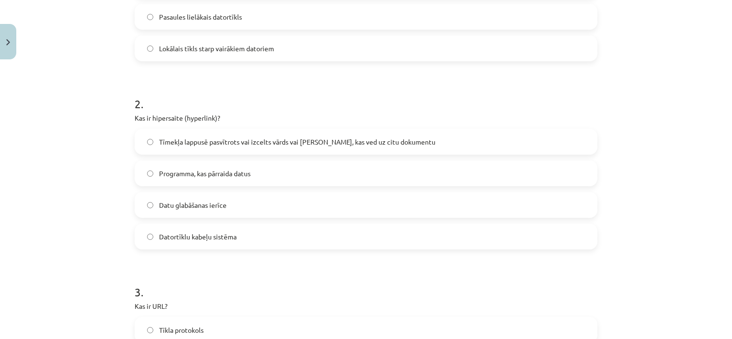
scroll to position [315, 0]
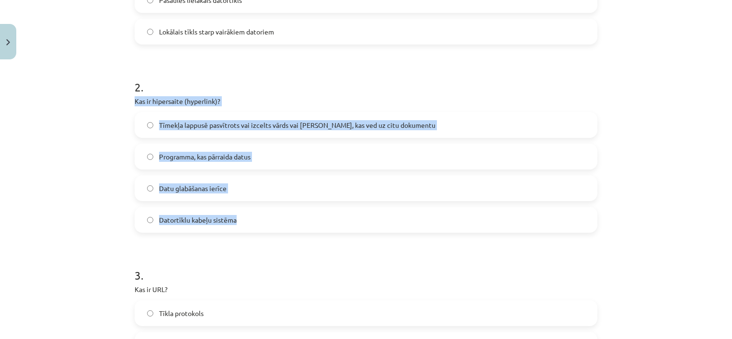
drag, startPoint x: 122, startPoint y: 105, endPoint x: 247, endPoint y: 210, distance: 163.3
click at [247, 210] on div "Mācību tēma: Datorikas - 10. klases 1. ieskaites mācību materiāls #5 4. tēma – …" at bounding box center [366, 169] width 732 height 339
copy div "Kas ir hipersaite (hyperlink)? Tīmekļa lappusē pasvītrots vai izcelts vārds vai…"
click at [263, 220] on label "Datortīklu kabeļu sistēma" at bounding box center [366, 220] width 461 height 24
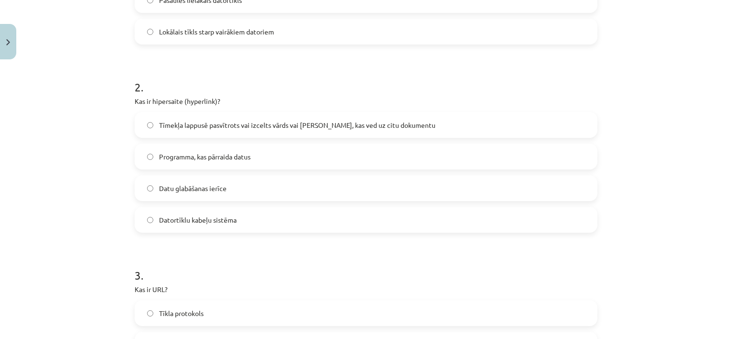
click at [107, 208] on div "Mācību tēma: Datorikas - 10. klases 1. ieskaites mācību materiāls #5 4. tēma – …" at bounding box center [366, 169] width 732 height 339
click at [165, 125] on span "Tīmekļa lappusē pasvītrots vai izcelts vārds vai [PERSON_NAME], kas ved uz citu…" at bounding box center [297, 125] width 277 height 10
click at [180, 153] on span "Programma, kas pārraida datus" at bounding box center [205, 157] width 92 height 10
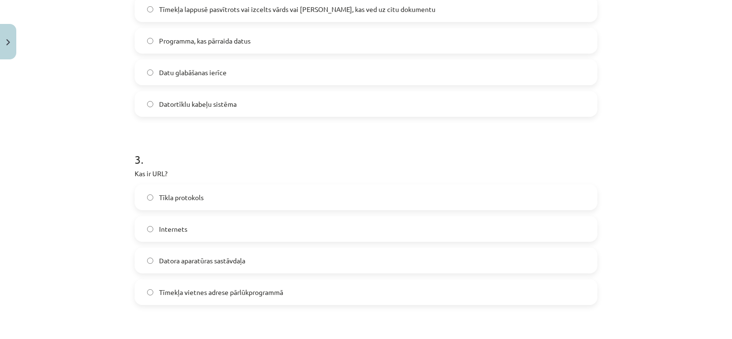
scroll to position [457, 0]
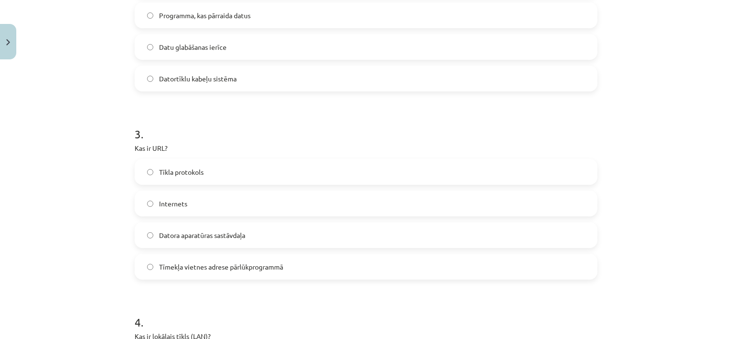
click at [169, 208] on span "Internets" at bounding box center [173, 204] width 28 height 10
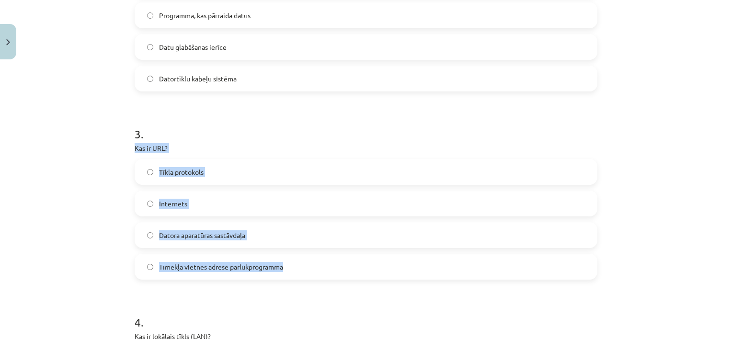
drag, startPoint x: 122, startPoint y: 142, endPoint x: 286, endPoint y: 262, distance: 203.0
click at [286, 262] on div "Mācību tēma: Datorikas - 10. klases 1. ieskaites mācību materiāls #5 4. tēma – …" at bounding box center [366, 169] width 732 height 339
click at [339, 198] on label "Internets" at bounding box center [366, 204] width 461 height 24
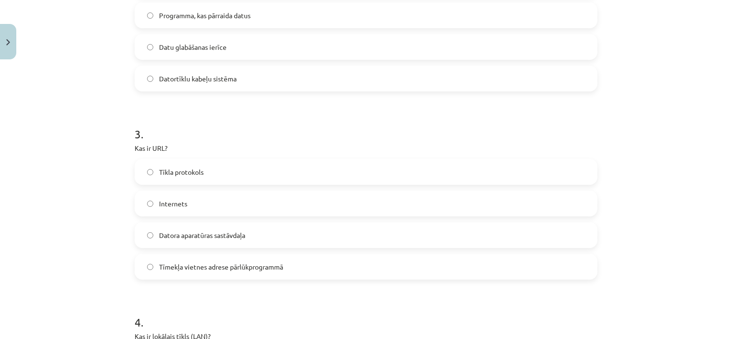
click at [111, 264] on div "Mācību tēma: Datorikas - 10. klases 1. ieskaites mācību materiāls #5 4. tēma – …" at bounding box center [366, 169] width 732 height 339
click at [163, 259] on label "Tīmekļa vietnes adrese pārlūkprogrammā" at bounding box center [366, 267] width 461 height 24
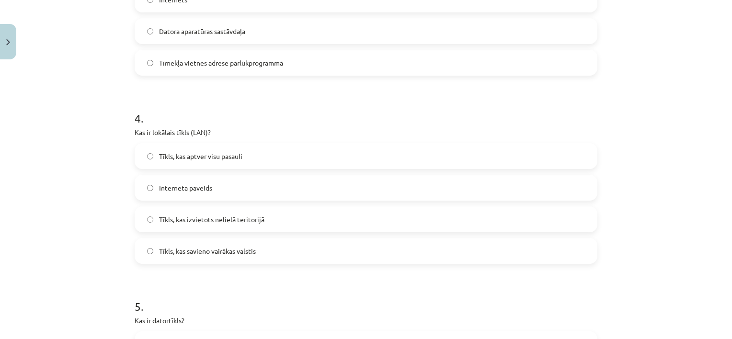
scroll to position [668, 0]
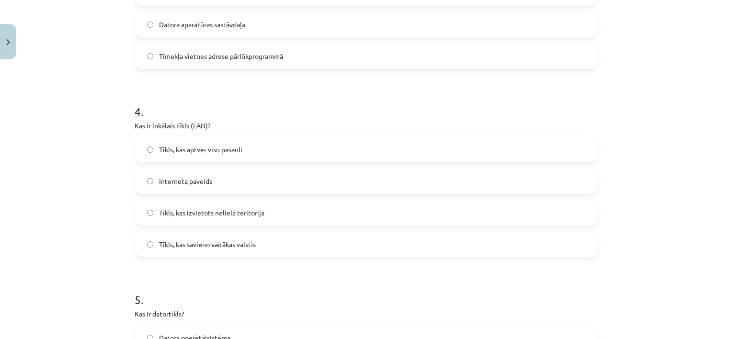
click at [485, 217] on label "Tīkls, kas izvietots nelielā teritorijā" at bounding box center [366, 213] width 461 height 24
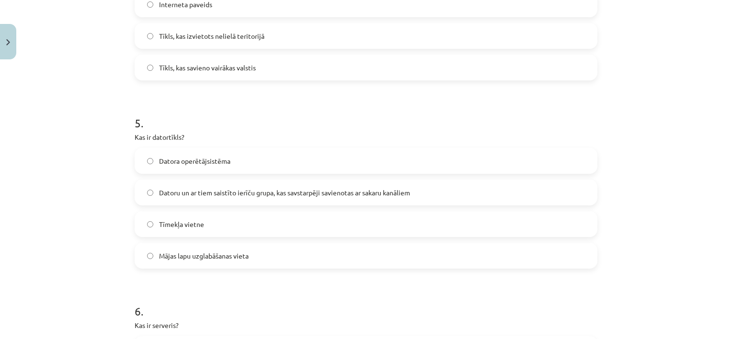
scroll to position [846, 0]
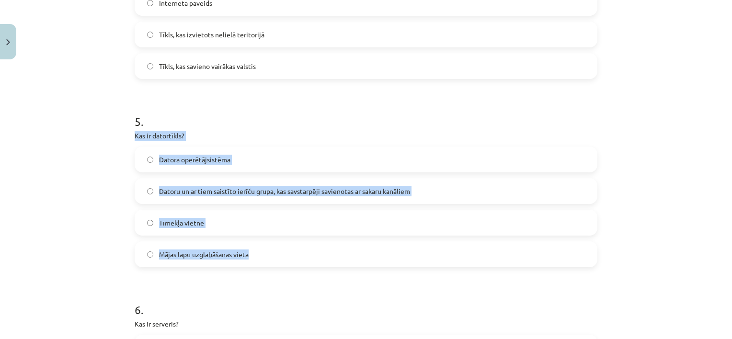
drag, startPoint x: 127, startPoint y: 136, endPoint x: 252, endPoint y: 257, distance: 173.9
click at [293, 189] on span "Datoru un ar tiem saistīto ierīču grupa, kas savstarpēji savienotas ar sakaru k…" at bounding box center [284, 191] width 251 height 10
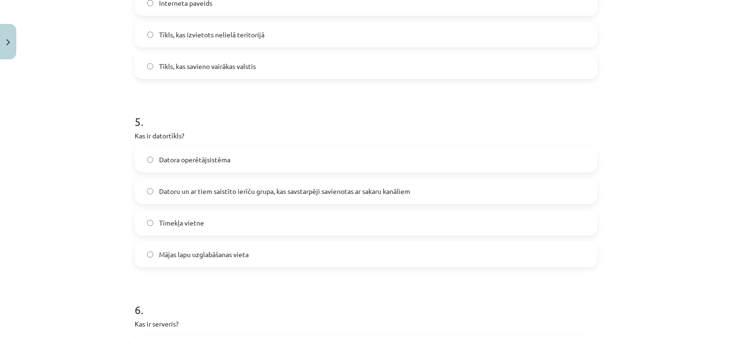
click at [99, 251] on div "Mācību tēma: Datorikas - 10. klases 1. ieskaites mācību materiāls #5 4. tēma – …" at bounding box center [366, 169] width 732 height 339
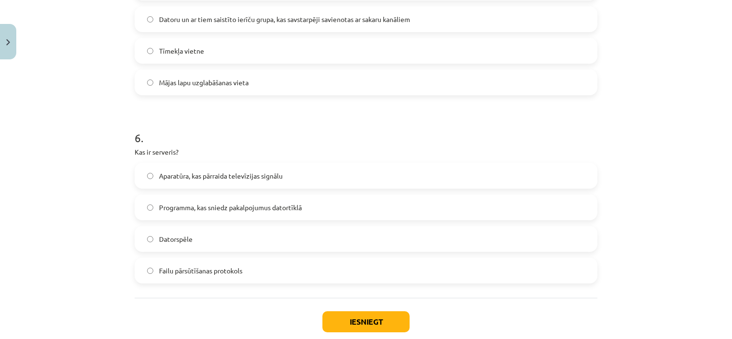
scroll to position [1023, 0]
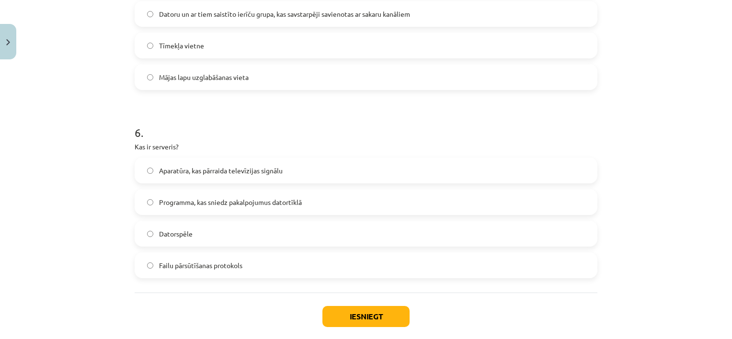
click at [422, 211] on label "Programma, kas sniedz pakalpojumus datortīklā" at bounding box center [366, 202] width 461 height 24
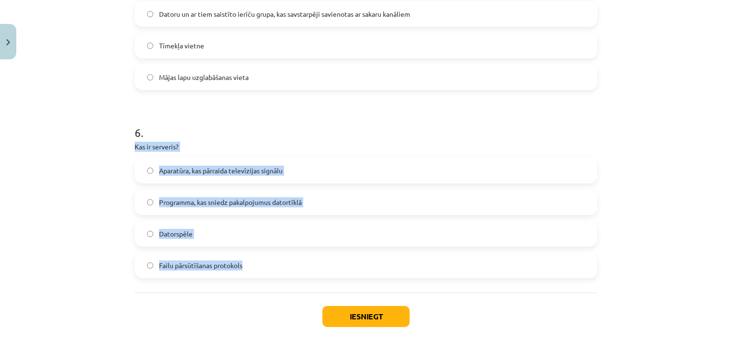
drag, startPoint x: 119, startPoint y: 145, endPoint x: 249, endPoint y: 263, distance: 176.1
click at [249, 263] on div "Mācību tēma: Datorikas - 10. klases 1. ieskaites mācību materiāls #5 4. tēma – …" at bounding box center [366, 169] width 732 height 339
click at [330, 196] on label "Programma, kas sniedz pakalpojumus datortīklā" at bounding box center [366, 202] width 461 height 24
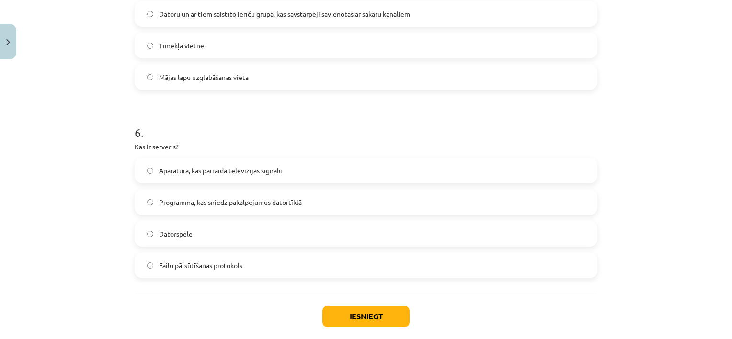
click at [90, 226] on div "Mācību tēma: Datorikas - 10. klases 1. ieskaites mācību materiāls #5 4. tēma – …" at bounding box center [366, 169] width 732 height 339
click at [347, 312] on button "Iesniegt" at bounding box center [366, 316] width 87 height 21
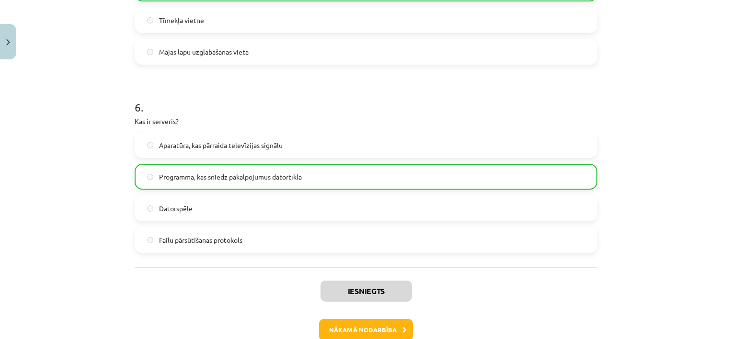
scroll to position [1078, 0]
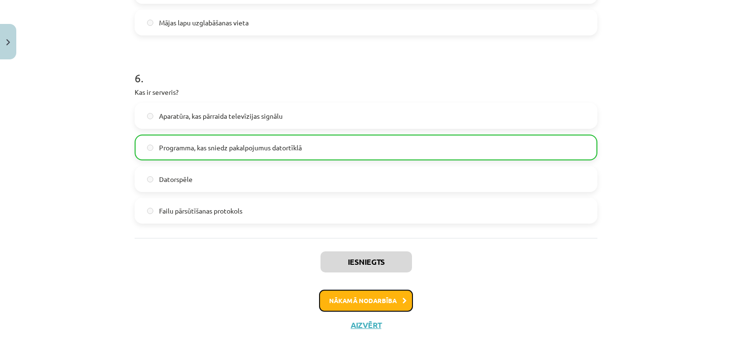
click at [360, 300] on button "Nākamā nodarbība" at bounding box center [366, 301] width 94 height 22
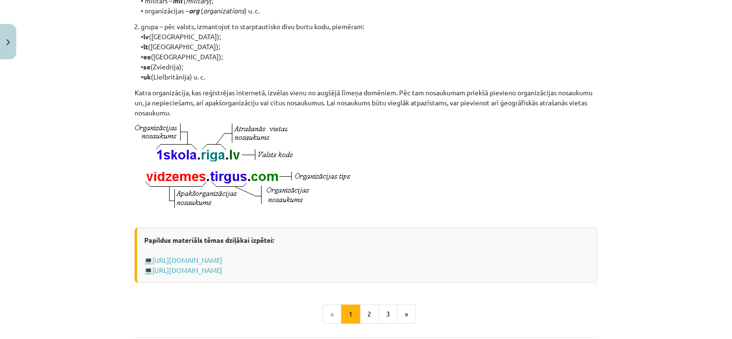
scroll to position [465, 0]
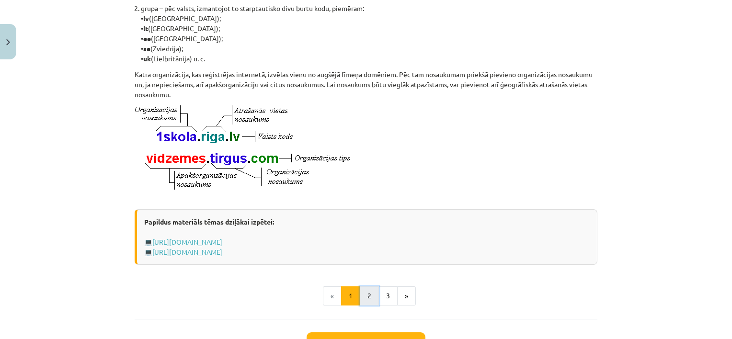
click at [360, 300] on button "2" at bounding box center [369, 296] width 19 height 19
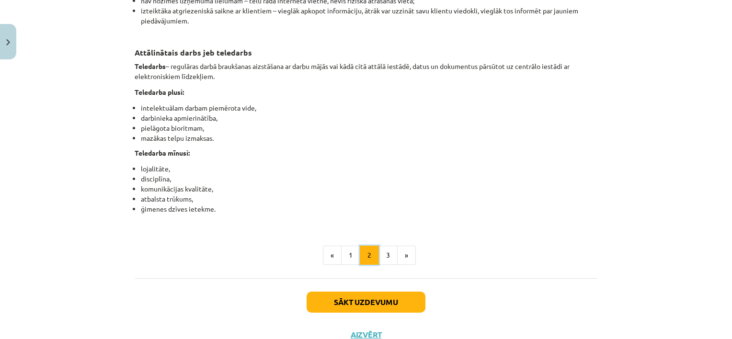
scroll to position [1513, 0]
click at [383, 265] on button "3" at bounding box center [388, 254] width 19 height 19
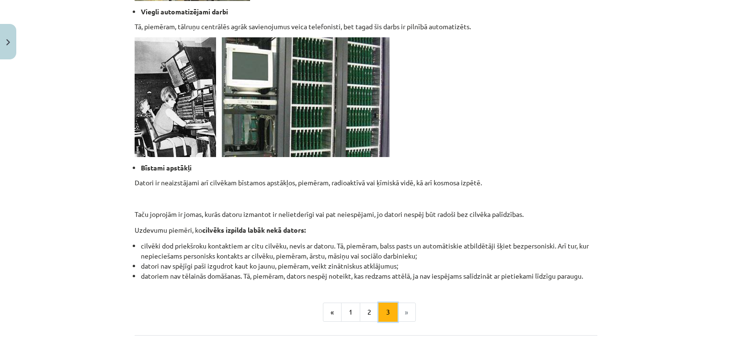
scroll to position [943, 0]
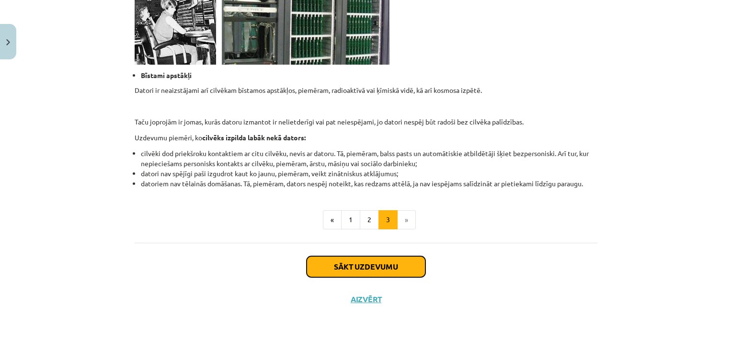
click at [383, 270] on button "Sākt uzdevumu" at bounding box center [366, 266] width 119 height 21
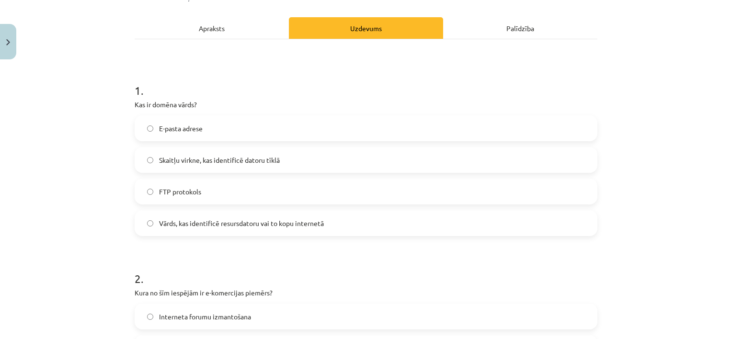
scroll to position [128, 0]
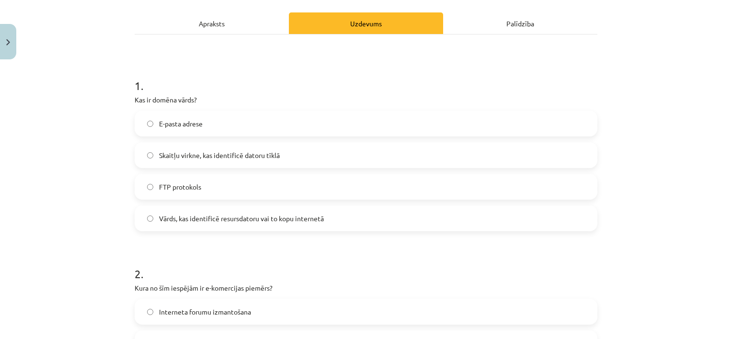
click at [447, 177] on label "FTP protokols" at bounding box center [366, 187] width 461 height 24
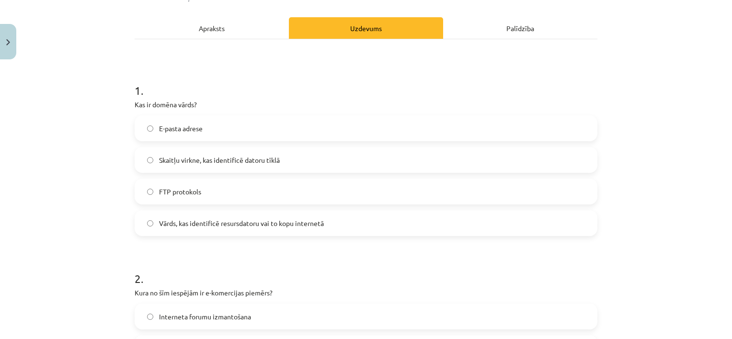
scroll to position [107, 0]
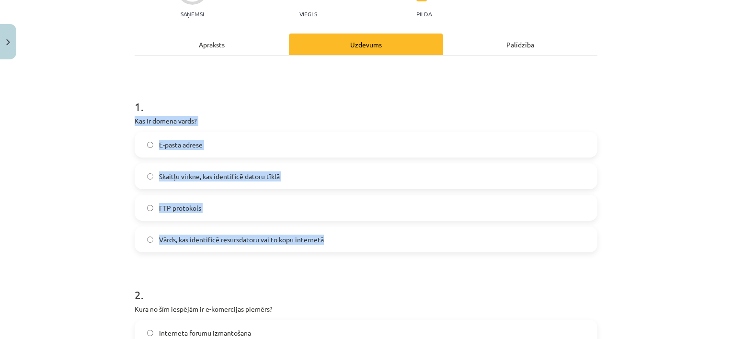
drag, startPoint x: 127, startPoint y: 115, endPoint x: 324, endPoint y: 231, distance: 228.8
click at [339, 203] on label "FTP protokols" at bounding box center [366, 208] width 461 height 24
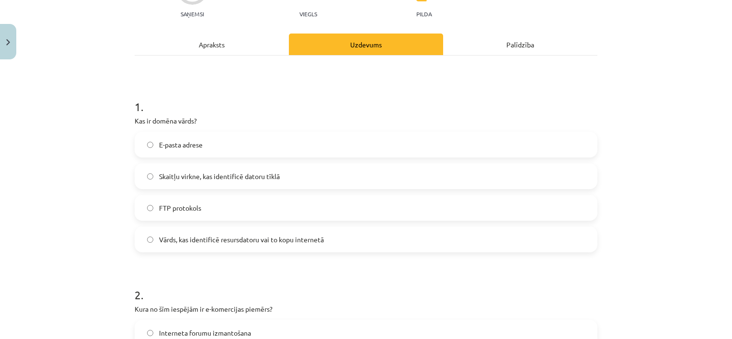
click at [138, 225] on div "E-pasta adrese Skaitļu virkne, kas identificē datoru tīklā FTP protokols Vārds,…" at bounding box center [366, 192] width 463 height 121
click at [146, 234] on label "Vārds, kas identificē resursdatoru vai to kopu internetā" at bounding box center [366, 240] width 461 height 24
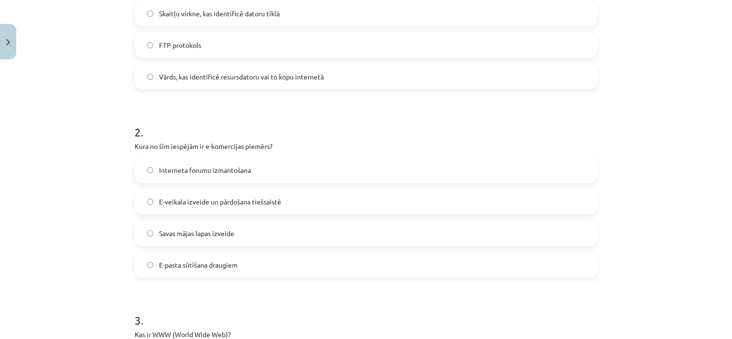
scroll to position [272, 0]
click at [417, 196] on label "E-veikala izveide un pārdošana tiešsaistē" at bounding box center [366, 200] width 461 height 24
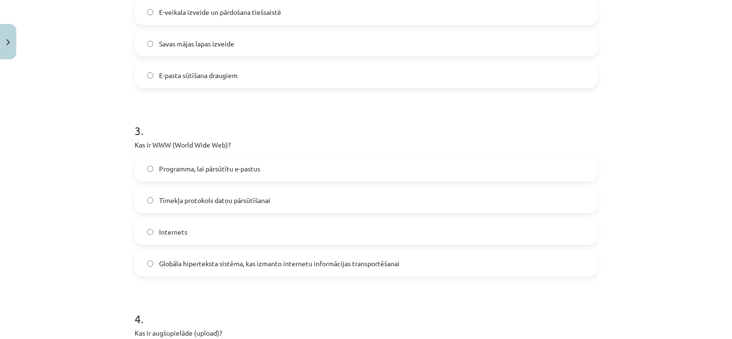
scroll to position [463, 0]
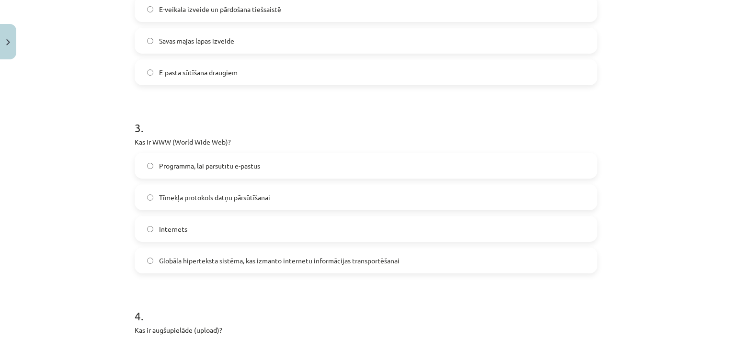
click at [534, 224] on label "Internets" at bounding box center [366, 229] width 461 height 24
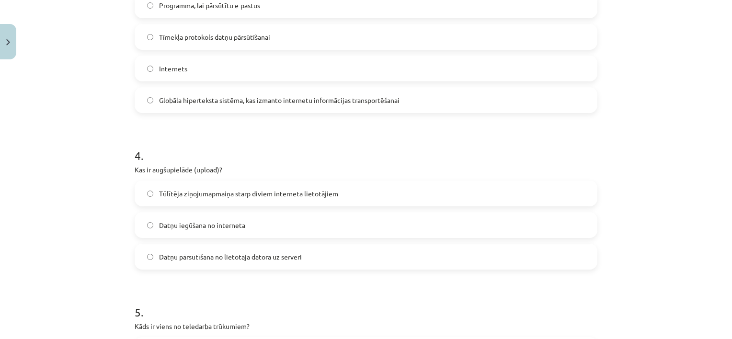
scroll to position [627, 0]
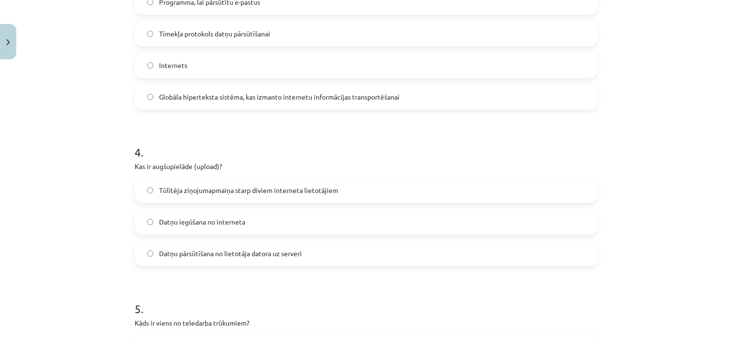
click at [499, 245] on label "Datņu pārsūtīšana no lietotāja datora uz serveri" at bounding box center [366, 254] width 461 height 24
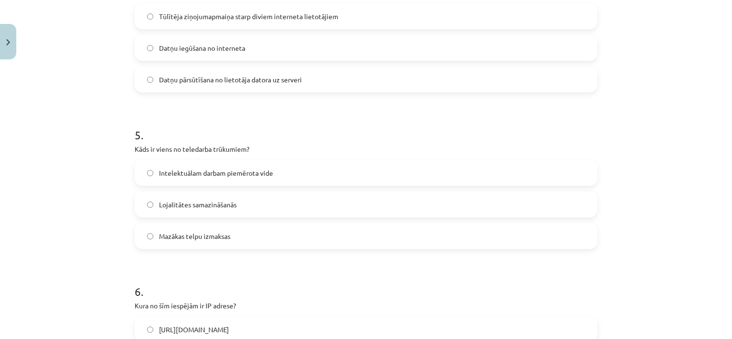
scroll to position [802, 0]
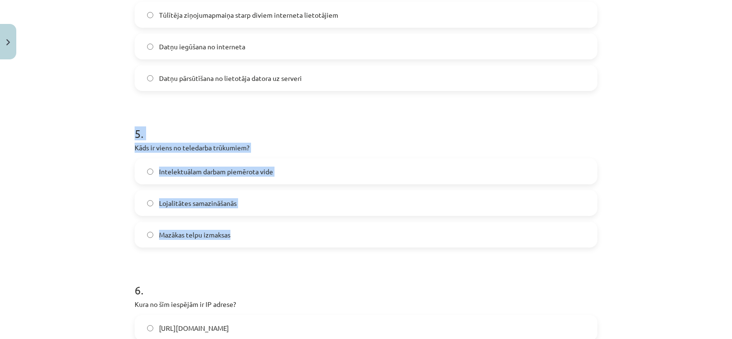
drag, startPoint x: 127, startPoint y: 137, endPoint x: 251, endPoint y: 228, distance: 154.2
click at [270, 194] on label "Lojalitātes samazināšanās" at bounding box center [366, 203] width 461 height 24
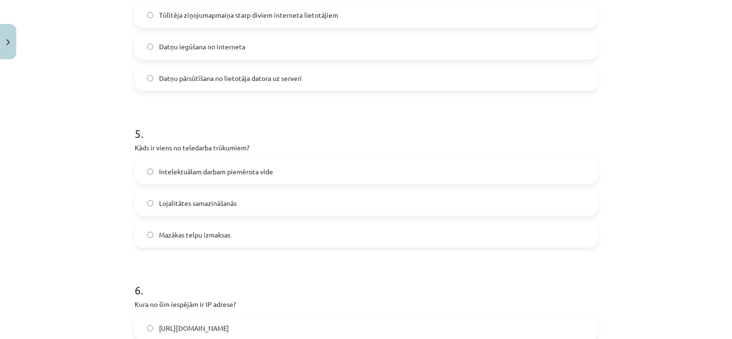
click at [84, 240] on div "Mācību tēma: Datorikas - 10. klases 1. ieskaites mācību materiāls #6 5. tēma – …" at bounding box center [366, 169] width 732 height 339
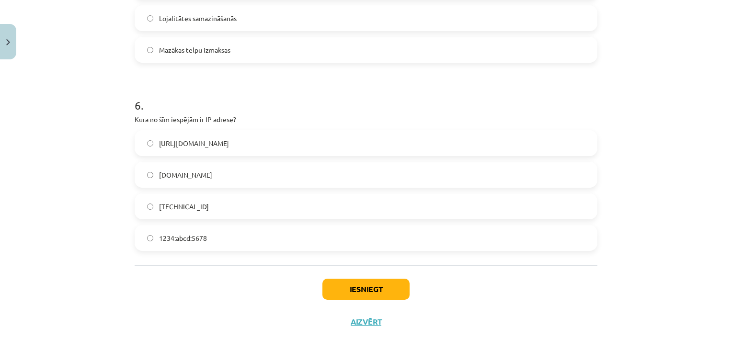
scroll to position [989, 0]
click at [578, 211] on label "[TECHNICAL_ID]" at bounding box center [366, 205] width 461 height 24
click at [364, 287] on button "Iesniegt" at bounding box center [366, 287] width 87 height 21
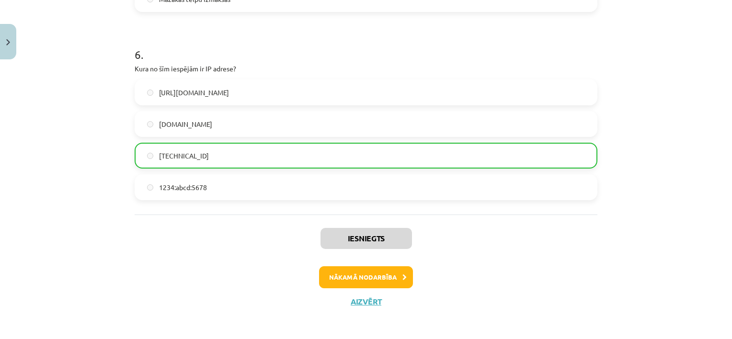
scroll to position [1040, 0]
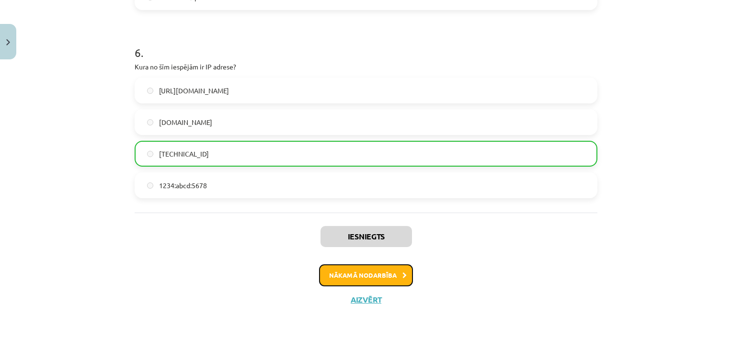
click at [403, 274] on icon at bounding box center [405, 276] width 4 height 6
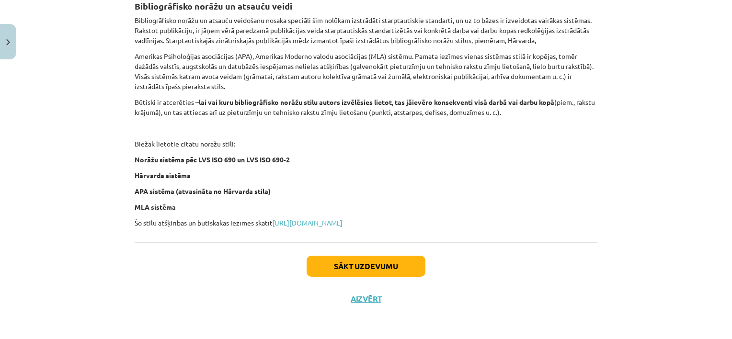
scroll to position [394, 0]
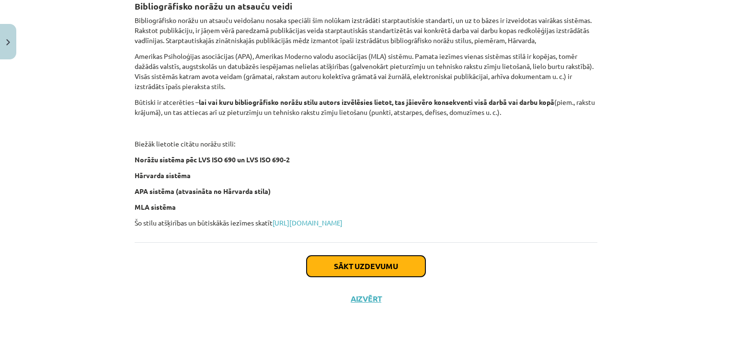
click at [376, 270] on button "Sākt uzdevumu" at bounding box center [366, 266] width 119 height 21
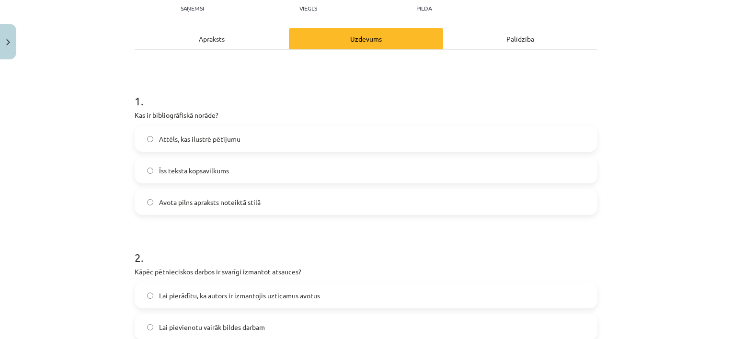
scroll to position [24, 0]
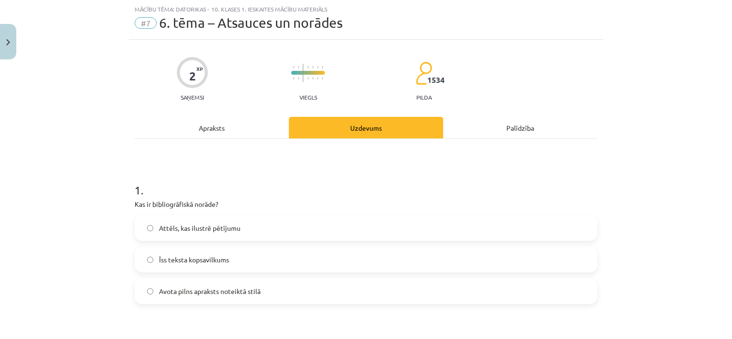
click at [387, 296] on label "Avota pilns apraksts noteiktā stilā" at bounding box center [366, 291] width 461 height 24
drag, startPoint x: 725, startPoint y: 186, endPoint x: 727, endPoint y: 201, distance: 14.6
click at [727, 201] on div "Mācību tēma: Datorikas - 10. klases 1. ieskaites mācību materiāls #7 6. tēma – …" at bounding box center [366, 169] width 732 height 339
click at [728, 203] on div "Mācību tēma: Datorikas - 10. klases 1. ieskaites mācību materiāls #7 6. tēma – …" at bounding box center [366, 169] width 732 height 339
click at [639, 255] on div "Mācību tēma: Datorikas - 10. klases 1. ieskaites mācību materiāls #7 6. tēma – …" at bounding box center [366, 169] width 732 height 339
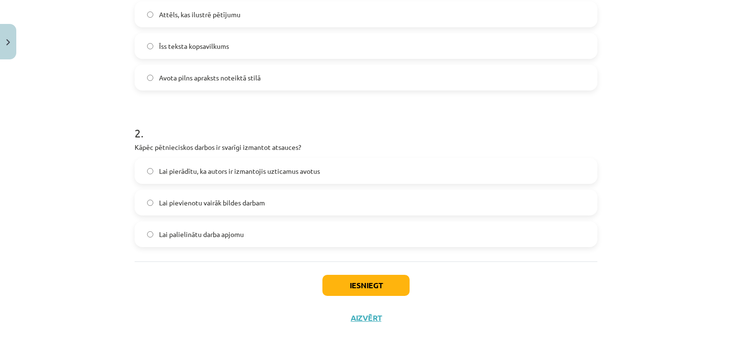
scroll to position [240, 0]
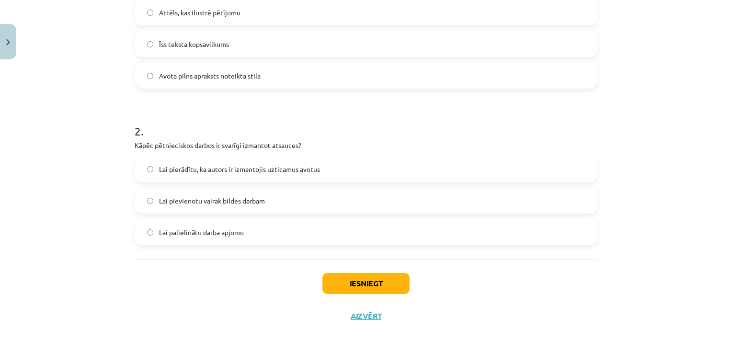
click at [550, 178] on label "Lai pierādītu, ka autors ir izmantojis uzticamus avotus" at bounding box center [366, 169] width 461 height 24
click at [357, 280] on button "Iesniegt" at bounding box center [366, 283] width 87 height 21
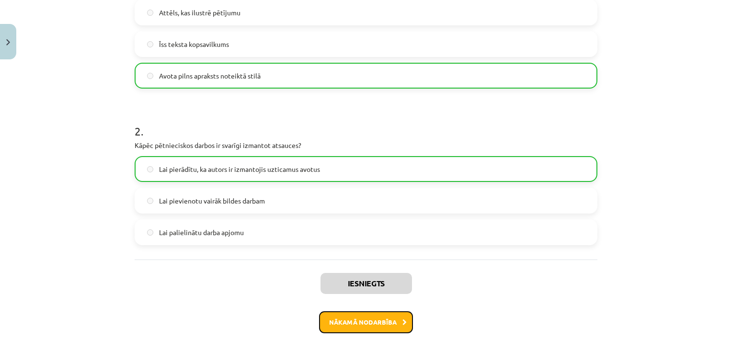
click at [395, 325] on button "Nākamā nodarbība" at bounding box center [366, 323] width 94 height 22
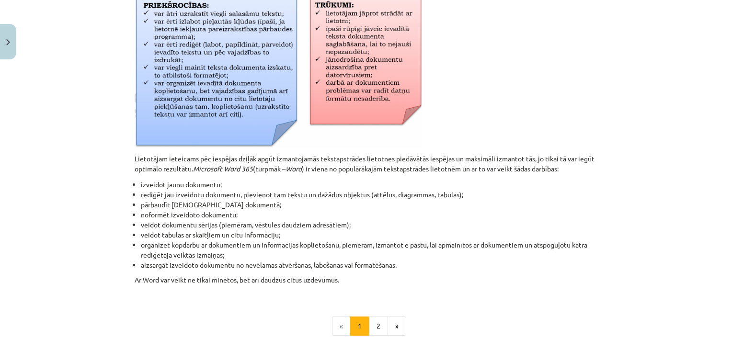
scroll to position [368, 0]
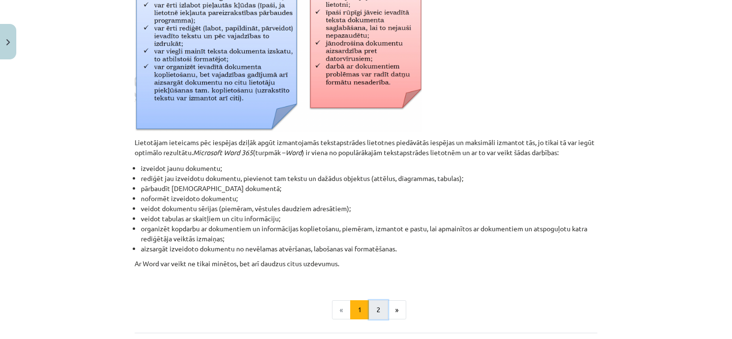
click at [373, 311] on button "2" at bounding box center [378, 309] width 19 height 19
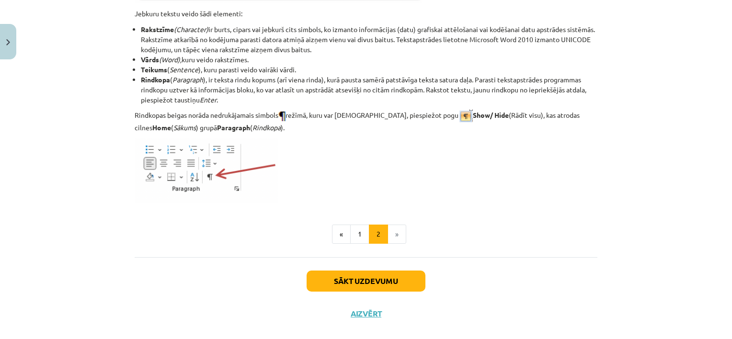
scroll to position [1246, 0]
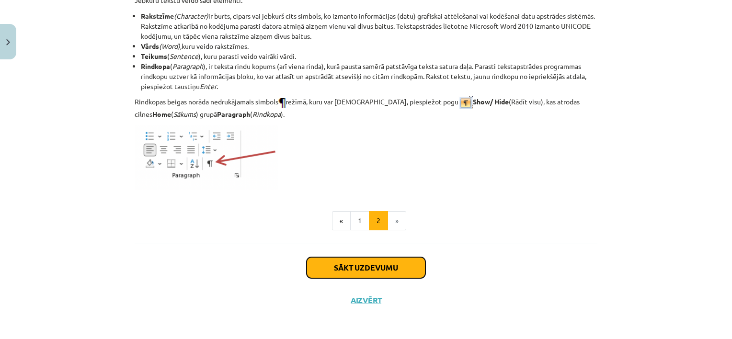
click at [416, 262] on button "Sākt uzdevumu" at bounding box center [366, 267] width 119 height 21
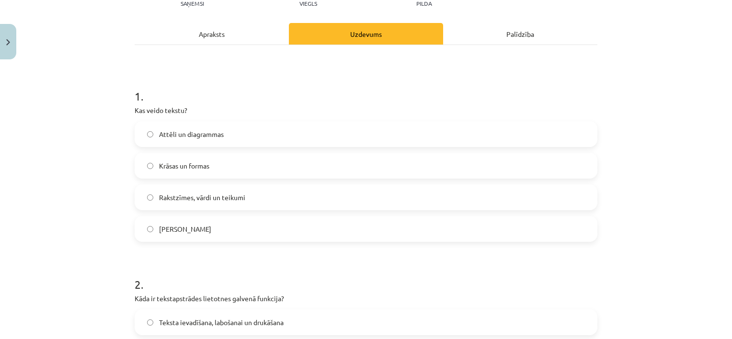
scroll to position [122, 0]
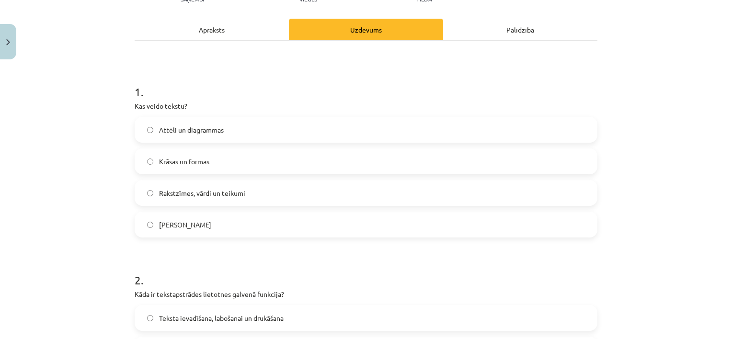
click at [447, 190] on label "Rakstzīmes, vārdi un teikumi" at bounding box center [366, 193] width 461 height 24
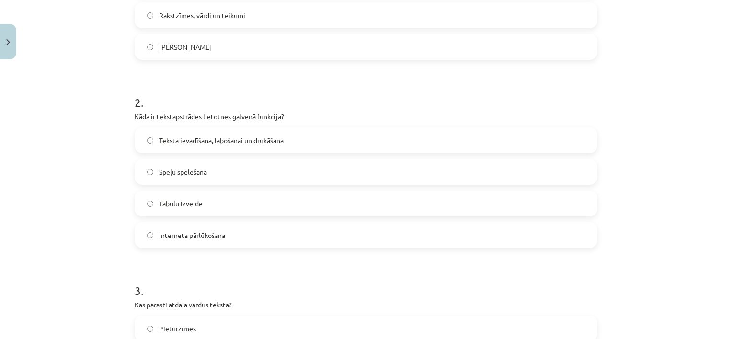
scroll to position [301, 0]
click at [351, 141] on label "Teksta ievadīšana, labošanai un drukāšana" at bounding box center [366, 139] width 461 height 24
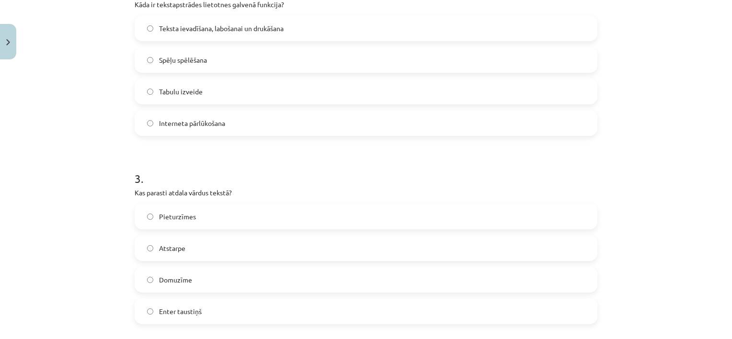
scroll to position [463, 0]
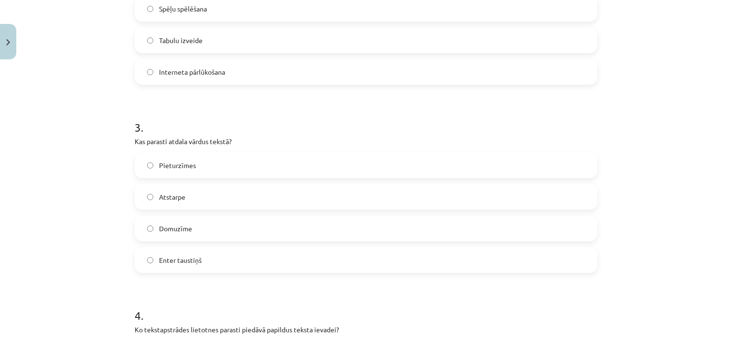
click at [550, 192] on label "Atstarpe" at bounding box center [366, 197] width 461 height 24
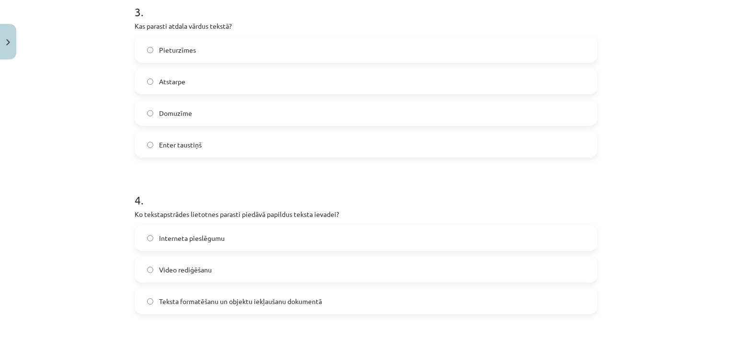
scroll to position [661, 0]
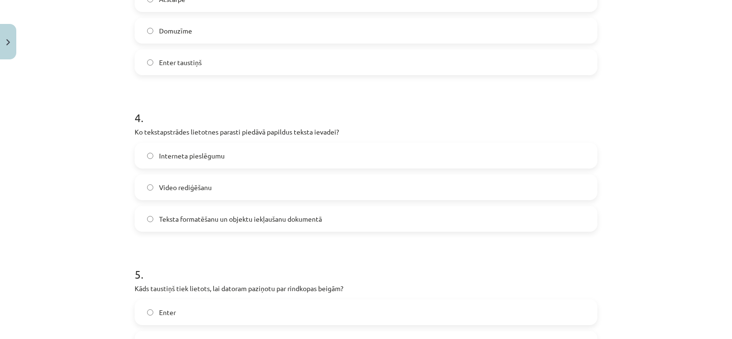
click at [512, 228] on label "Teksta formatēšanu un objektu iekļaušanu dokumentā" at bounding box center [366, 219] width 461 height 24
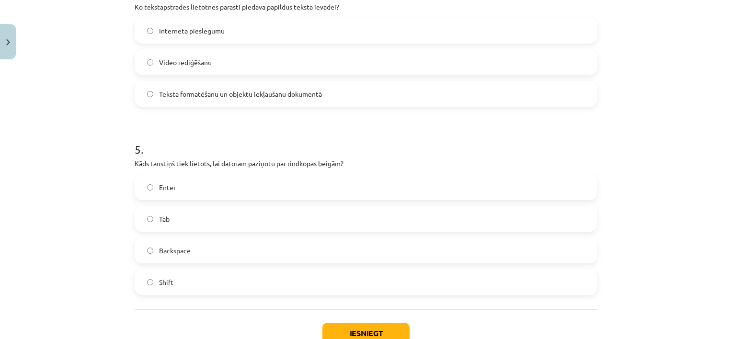
scroll to position [794, 0]
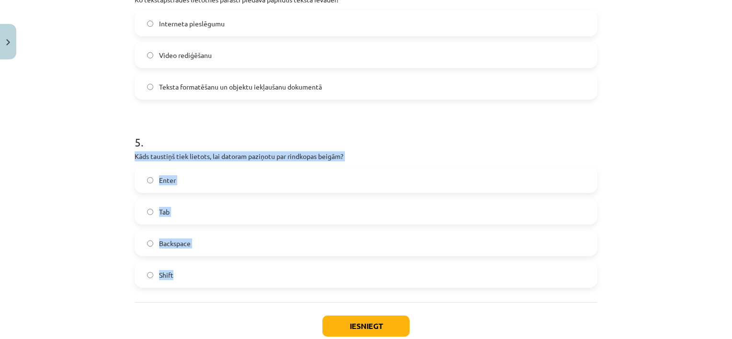
drag, startPoint x: 127, startPoint y: 156, endPoint x: 226, endPoint y: 267, distance: 148.3
drag, startPoint x: 226, startPoint y: 267, endPoint x: 238, endPoint y: 254, distance: 17.6
click at [226, 267] on label "Shift" at bounding box center [366, 275] width 461 height 24
click at [91, 258] on div "Mācību tēma: Datorikas - 10. klases 1. ieskaites mācību materiāls #8 7. tema – …" at bounding box center [366, 169] width 732 height 339
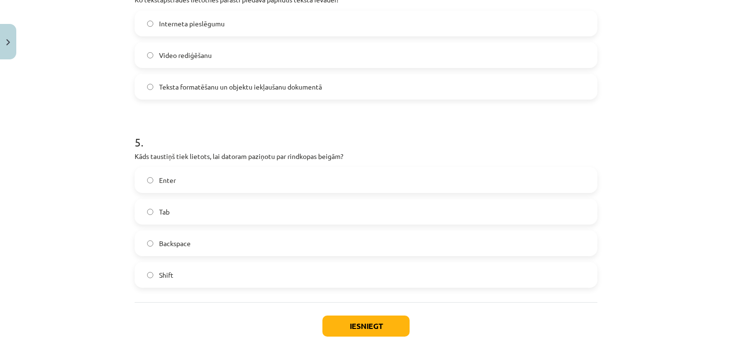
click at [116, 215] on div "Mācību tēma: Datorikas - 10. klases 1. ieskaites mācību materiāls #8 7. tema – …" at bounding box center [366, 169] width 732 height 339
click at [190, 174] on label "Enter" at bounding box center [366, 180] width 461 height 24
click at [337, 322] on button "Iesniegt" at bounding box center [366, 326] width 87 height 21
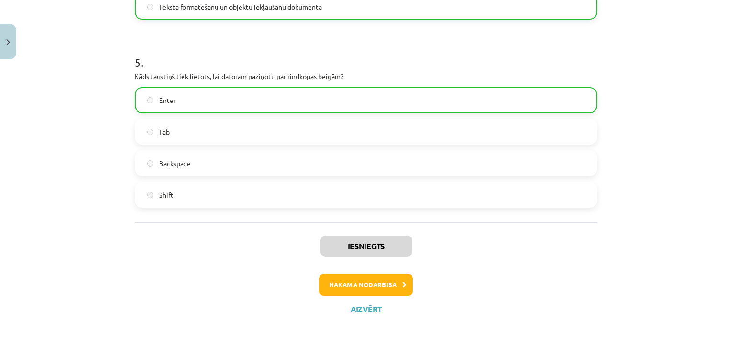
scroll to position [883, 0]
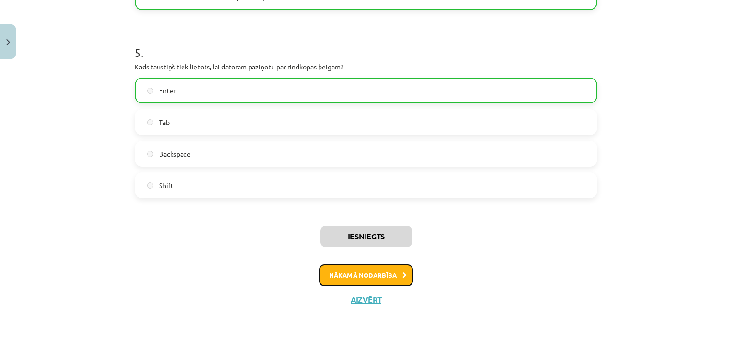
click at [378, 280] on button "Nākamā nodarbība" at bounding box center [366, 276] width 94 height 22
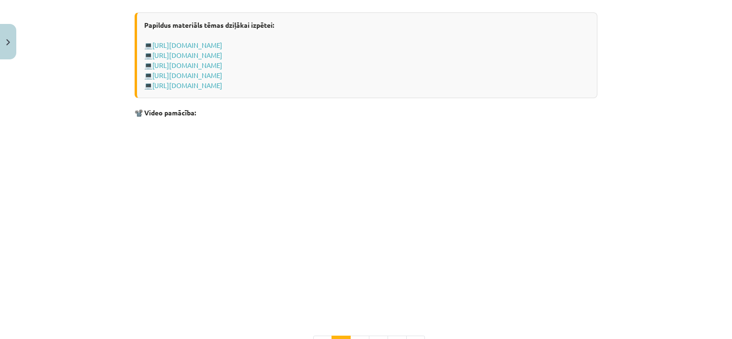
scroll to position [1929, 0]
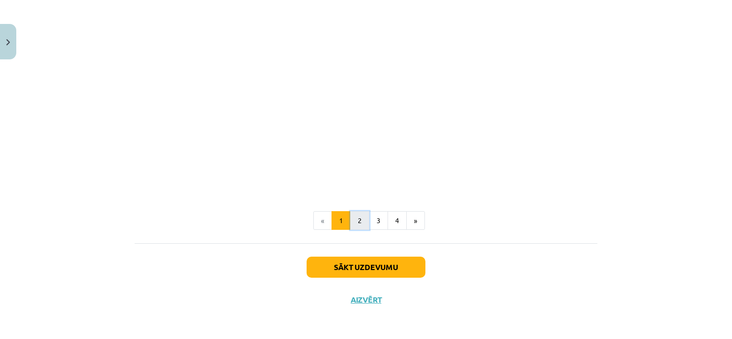
click at [360, 220] on button "2" at bounding box center [359, 220] width 19 height 19
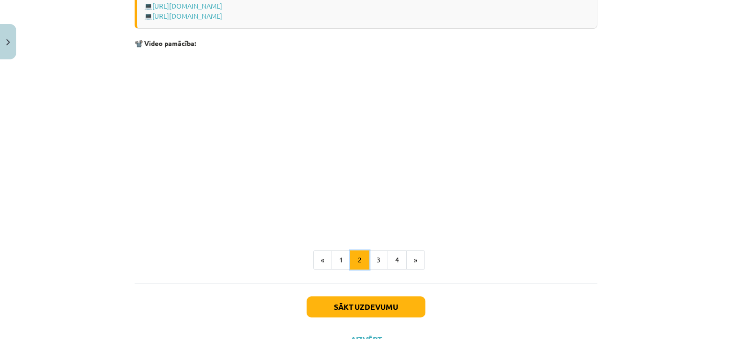
scroll to position [1492, 0]
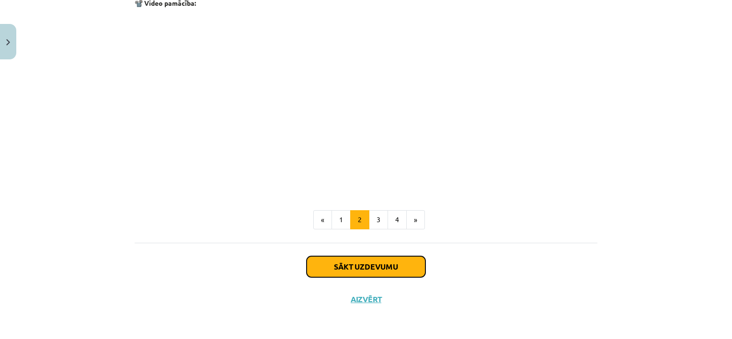
click at [363, 268] on button "Sākt uzdevumu" at bounding box center [366, 266] width 119 height 21
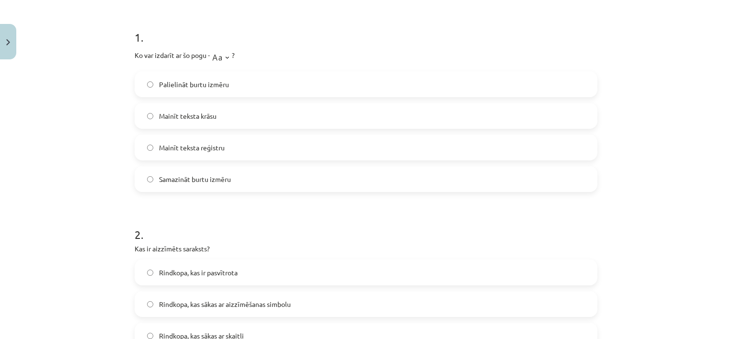
scroll to position [181, 0]
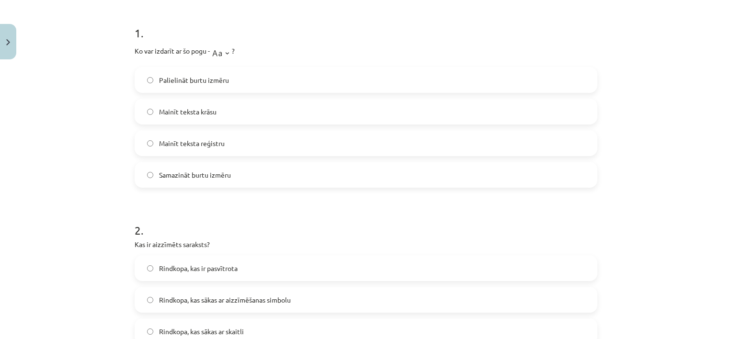
click at [317, 173] on label "Samazināt burtu izmēru" at bounding box center [366, 175] width 461 height 24
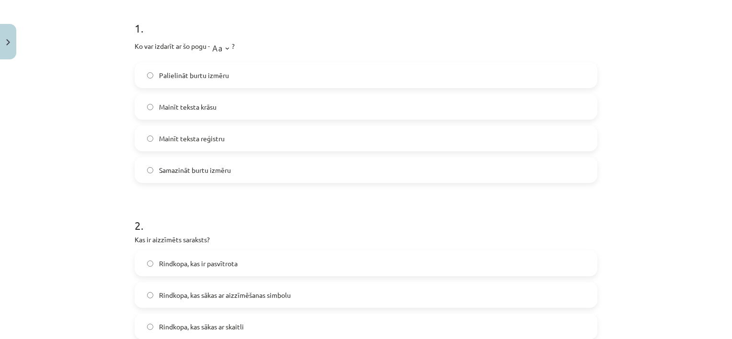
scroll to position [187, 0]
drag, startPoint x: 125, startPoint y: 46, endPoint x: 240, endPoint y: 159, distance: 160.6
click at [240, 159] on div "Mācību tēma: Datorikas - 10. klases 1. ieskaites mācību materiāls #9 8. tēma – …" at bounding box center [366, 169] width 732 height 339
click at [281, 218] on h1 "2 ." at bounding box center [366, 216] width 463 height 30
click at [94, 220] on div "Mācību tēma: Datorikas - 10. klases 1. ieskaites mācību materiāls #9 8. tēma – …" at bounding box center [366, 169] width 732 height 339
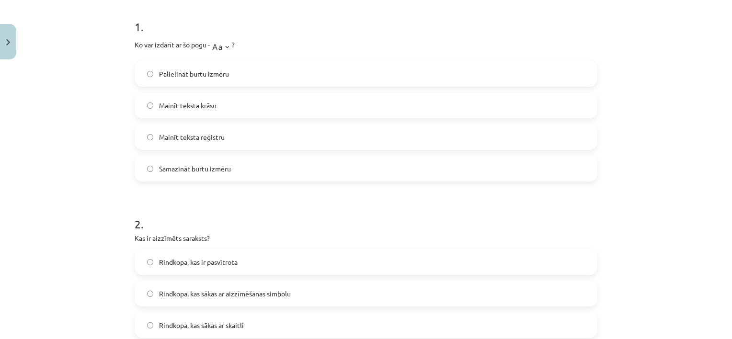
click at [155, 136] on label "Mainīt teksta reģistru" at bounding box center [366, 137] width 461 height 24
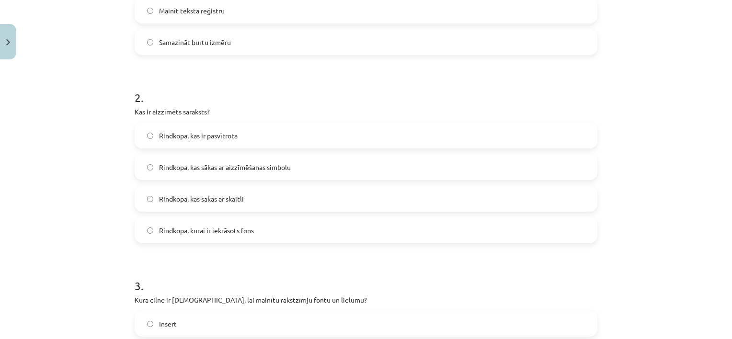
scroll to position [334, 0]
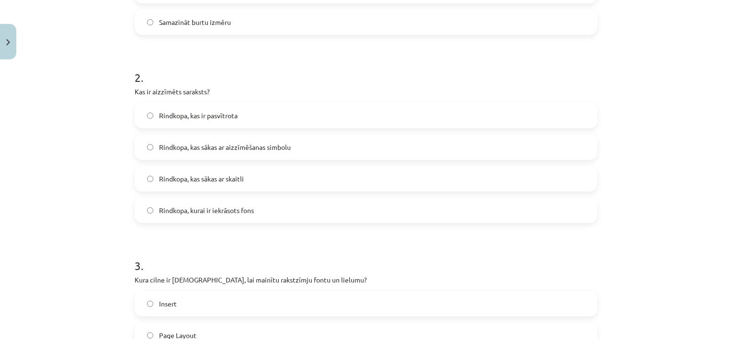
click at [522, 173] on label "Rindkopa, kas sākas ar skaitli" at bounding box center [366, 179] width 461 height 24
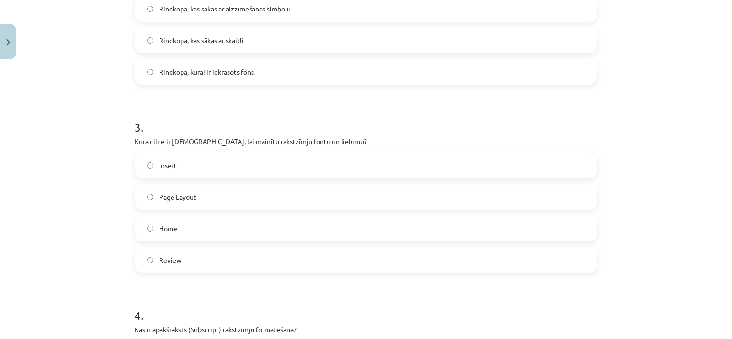
scroll to position [474, 0]
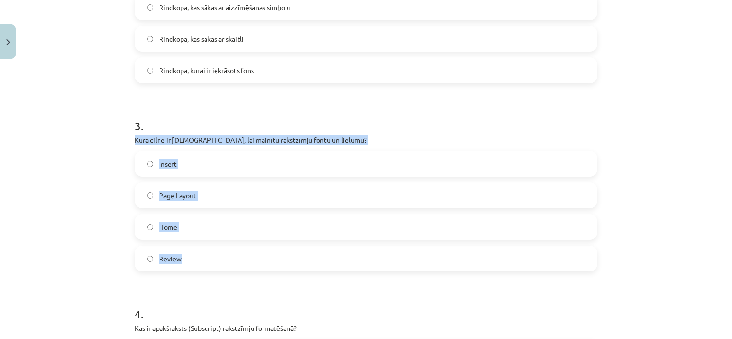
drag, startPoint x: 125, startPoint y: 141, endPoint x: 194, endPoint y: 255, distance: 133.7
click at [194, 255] on div "Mācību tēma: Datorikas - 10. klases 1. ieskaites mācību materiāls #9 8. tēma – …" at bounding box center [366, 169] width 732 height 339
click at [212, 224] on label "Home" at bounding box center [366, 227] width 461 height 24
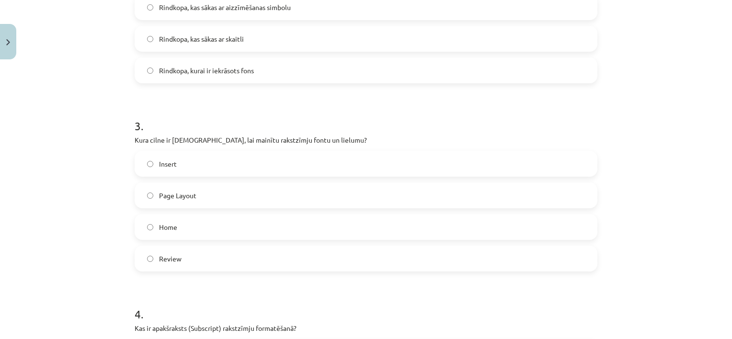
click at [113, 258] on div "Mācību tēma: Datorikas - 10. klases 1. ieskaites mācību materiāls #9 8. tēma – …" at bounding box center [366, 169] width 732 height 339
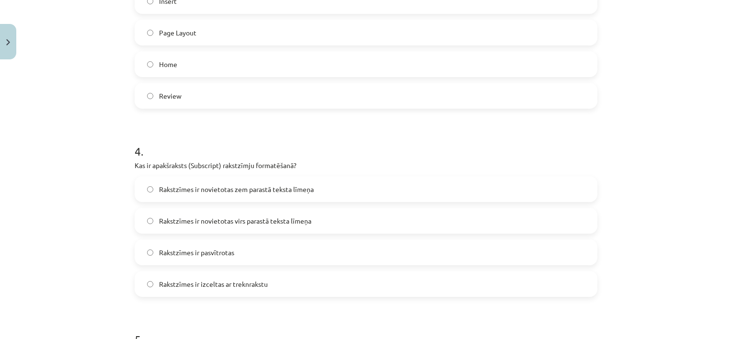
scroll to position [652, 0]
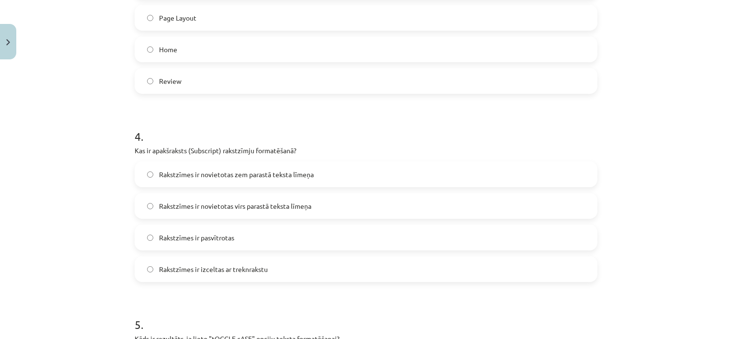
click at [544, 170] on label "Rakstzīmes ir novietotas zem parastā teksta līmeņa" at bounding box center [366, 174] width 461 height 24
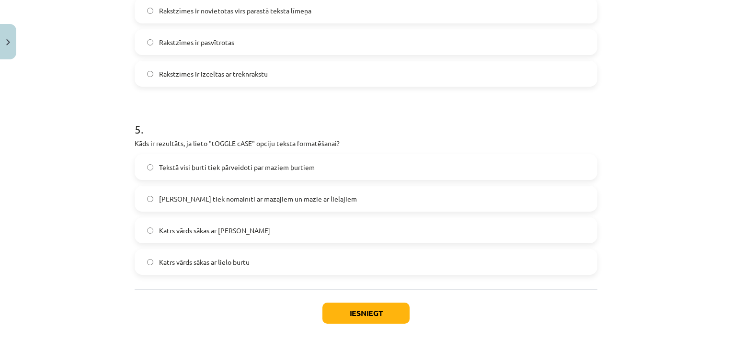
scroll to position [862, 0]
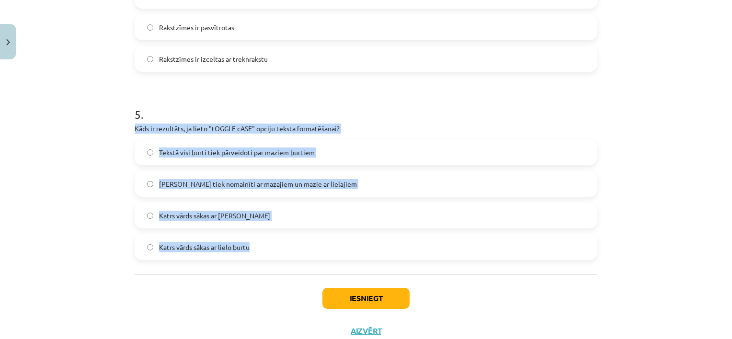
drag, startPoint x: 125, startPoint y: 127, endPoint x: 254, endPoint y: 233, distance: 166.8
click at [254, 233] on div "Mācību tēma: Datorikas - 10. klases 1. ieskaites mācību materiāls #9 8. tēma – …" at bounding box center [366, 169] width 732 height 339
click at [270, 204] on label "Katrs vārds sākas ar [PERSON_NAME]" at bounding box center [366, 216] width 461 height 24
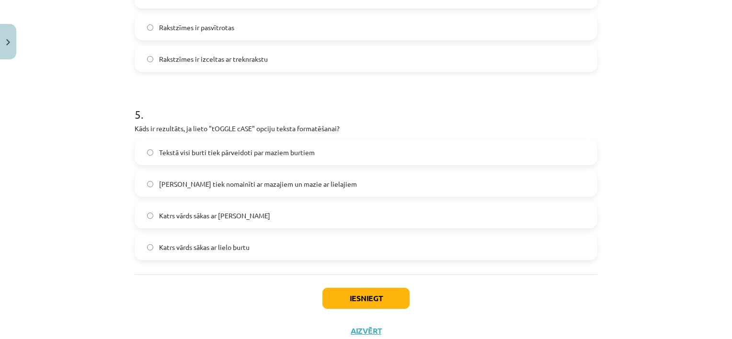
click at [176, 297] on div "Iesniegt Aizvērt" at bounding box center [366, 308] width 463 height 67
click at [230, 191] on label "[PERSON_NAME] tiek nomainīti ar mazajiem un mazie ar lielajiem" at bounding box center [366, 184] width 461 height 24
click at [343, 300] on button "Iesniegt" at bounding box center [366, 298] width 87 height 21
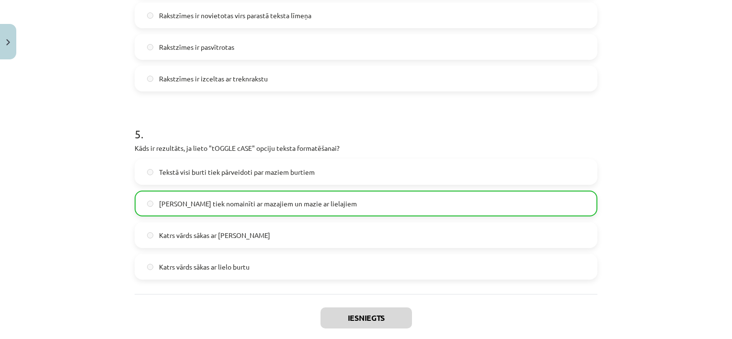
scroll to position [924, 0]
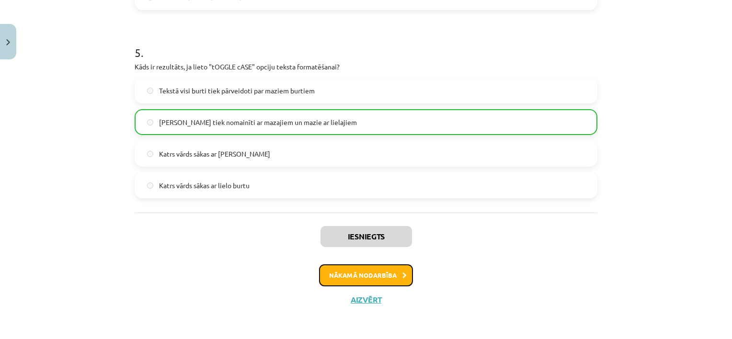
click at [395, 273] on button "Nākamā nodarbība" at bounding box center [366, 276] width 94 height 22
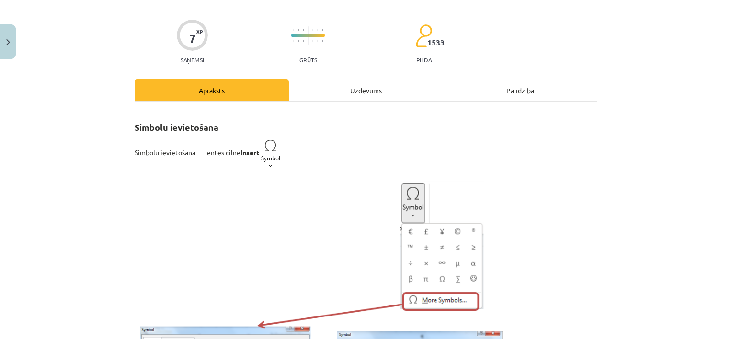
scroll to position [24, 0]
